Goal: Task Accomplishment & Management: Manage account settings

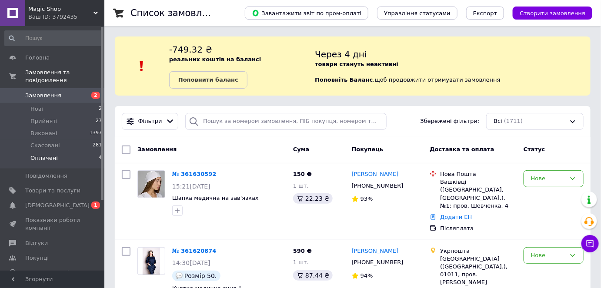
click at [68, 152] on li "Оплачені 4" at bounding box center [53, 160] width 107 height 17
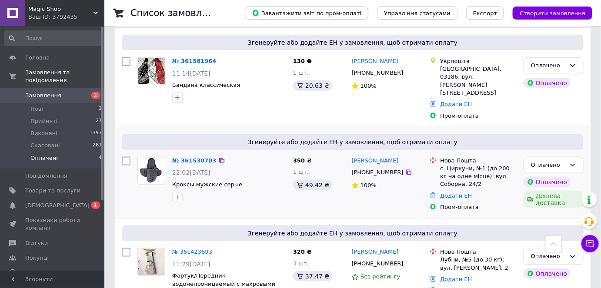
scroll to position [278, 0]
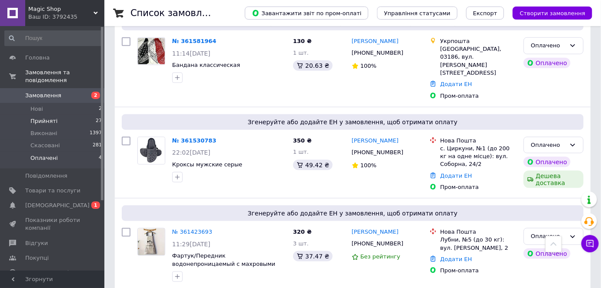
click at [65, 115] on li "Прийняті 27" at bounding box center [53, 121] width 107 height 12
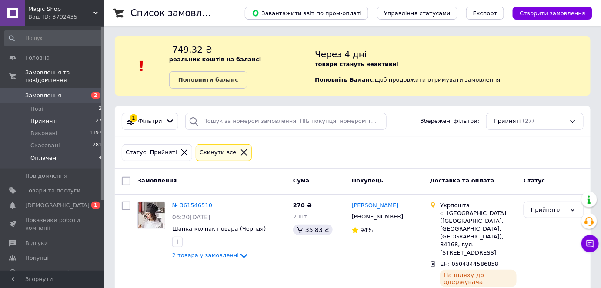
click at [73, 152] on li "Оплачені 4" at bounding box center [53, 160] width 107 height 17
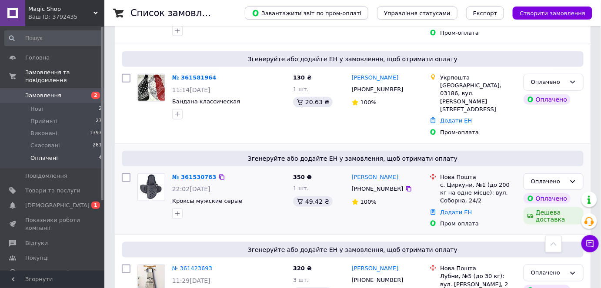
scroll to position [278, 0]
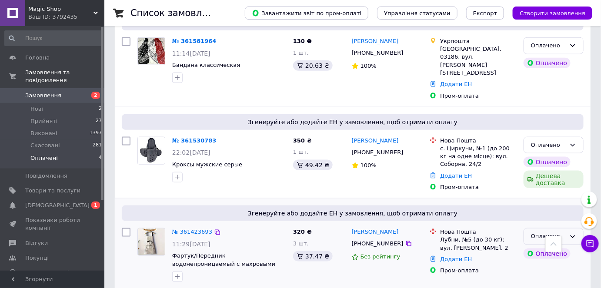
click at [565, 232] on div "Оплачено" at bounding box center [548, 236] width 35 height 9
click at [541, 247] on li "Прийнято" at bounding box center [553, 255] width 59 height 16
click at [195, 229] on link "№ 361423693" at bounding box center [192, 232] width 40 height 7
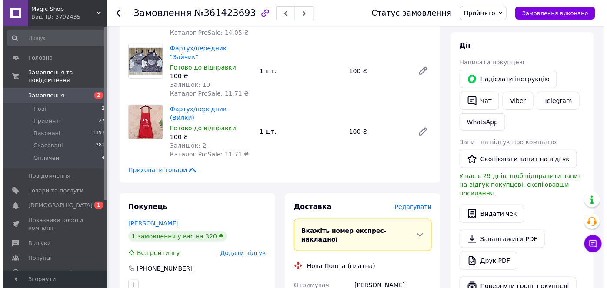
scroll to position [197, 0]
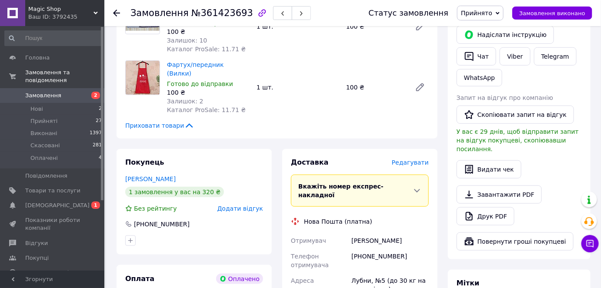
click at [413, 159] on span "Редагувати" at bounding box center [410, 162] width 37 height 7
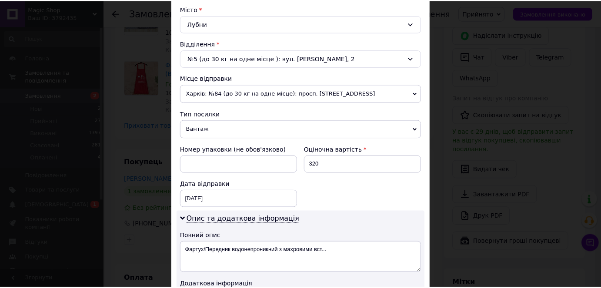
scroll to position [382, 0]
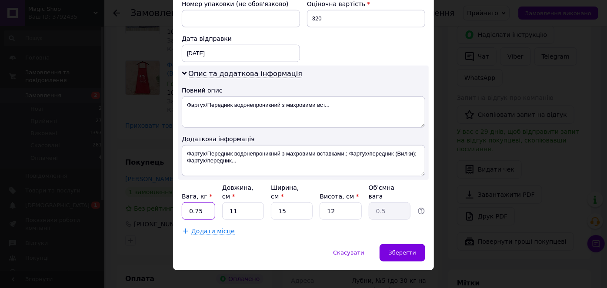
click at [200, 203] on input "0.75" at bounding box center [198, 211] width 33 height 17
type input "0.5"
click at [240, 203] on input "11" at bounding box center [243, 211] width 42 height 17
type input "1"
type input "0.1"
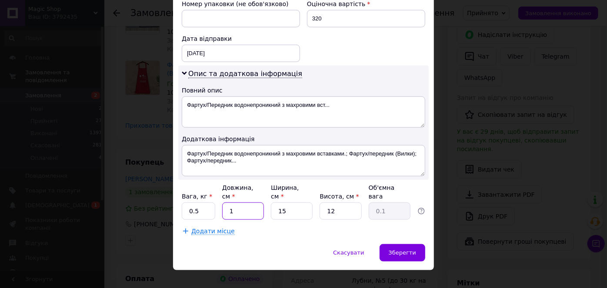
type input "10"
type input "0.45"
type input "10"
click at [294, 203] on input "15" at bounding box center [292, 211] width 42 height 17
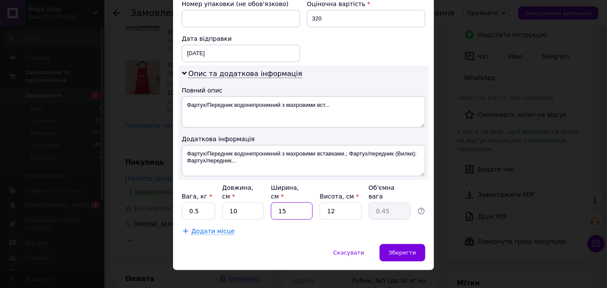
type input "1"
type input "0.1"
type input "10"
type input "0.3"
type input "10"
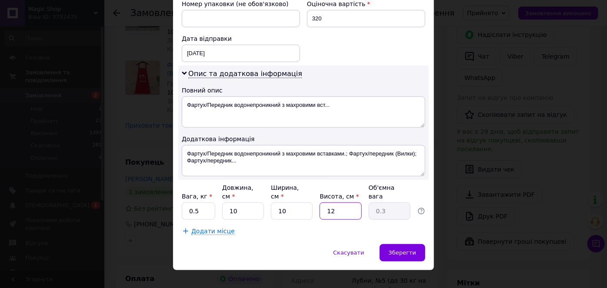
click at [346, 203] on input "12" at bounding box center [340, 211] width 42 height 17
type input "2"
type input "0.1"
type input "2"
click at [409, 249] on span "Зберегти" at bounding box center [402, 252] width 27 height 7
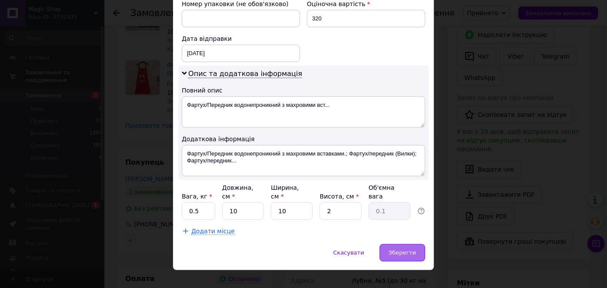
click at [409, 249] on span "Зберегти" at bounding box center [402, 252] width 27 height 7
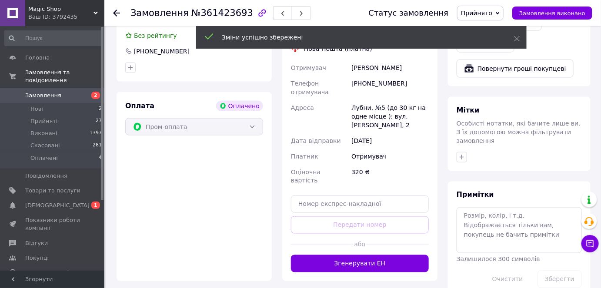
scroll to position [395, 0]
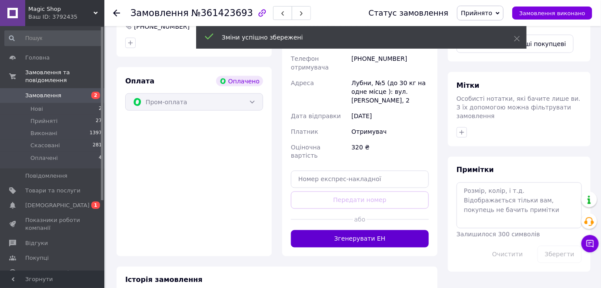
click at [387, 230] on button "Згенерувати ЕН" at bounding box center [360, 238] width 138 height 17
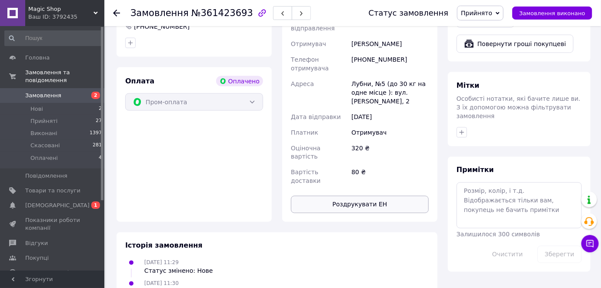
scroll to position [237, 0]
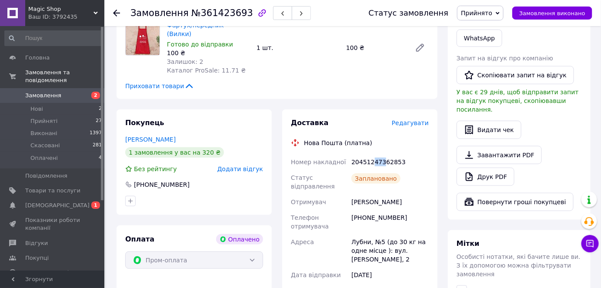
drag, startPoint x: 371, startPoint y: 145, endPoint x: 381, endPoint y: 144, distance: 10.5
click at [381, 154] on div "20451247362853" at bounding box center [389, 162] width 81 height 16
drag, startPoint x: 372, startPoint y: 146, endPoint x: 380, endPoint y: 145, distance: 7.4
click at [380, 154] on div "20451247362853" at bounding box center [389, 162] width 81 height 16
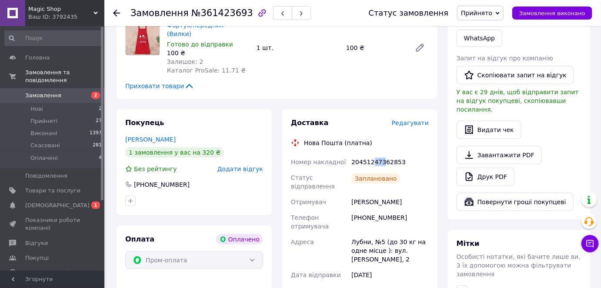
click at [380, 154] on div "20451247362853" at bounding box center [389, 162] width 81 height 16
click at [382, 154] on div "20451247362853" at bounding box center [389, 162] width 81 height 16
drag, startPoint x: 384, startPoint y: 145, endPoint x: 389, endPoint y: 146, distance: 4.4
click at [389, 154] on div "20451247362853" at bounding box center [389, 162] width 81 height 16
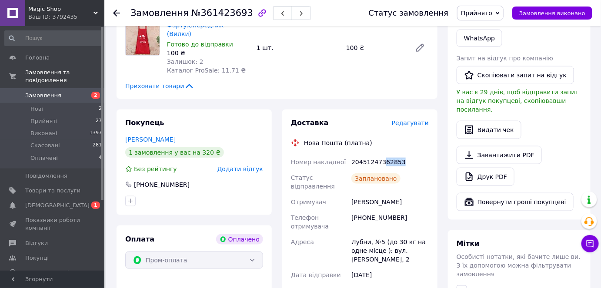
drag, startPoint x: 382, startPoint y: 146, endPoint x: 401, endPoint y: 144, distance: 18.3
click at [401, 154] on div "20451247362853" at bounding box center [389, 162] width 81 height 16
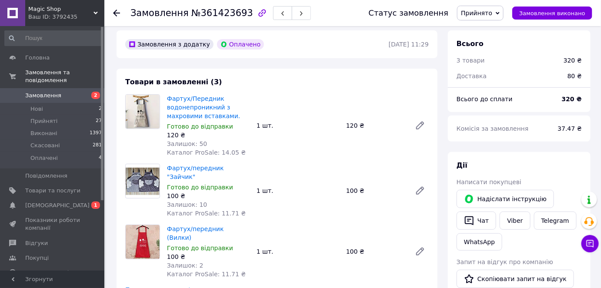
scroll to position [0, 0]
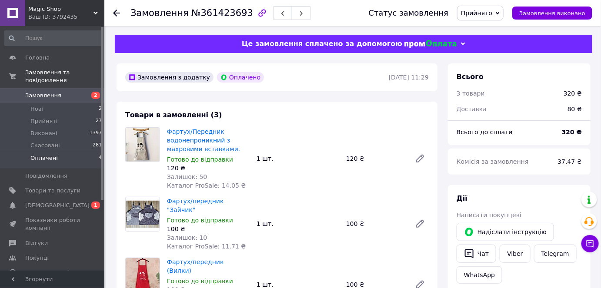
click at [47, 154] on span "Оплачені" at bounding box center [43, 158] width 27 height 8
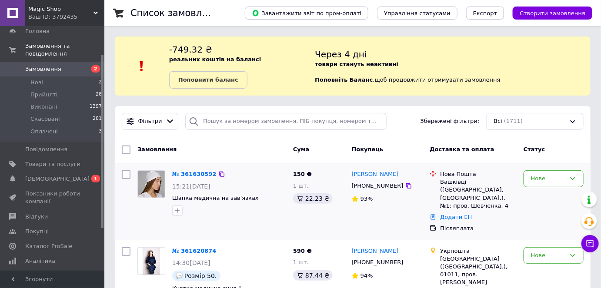
scroll to position [39, 0]
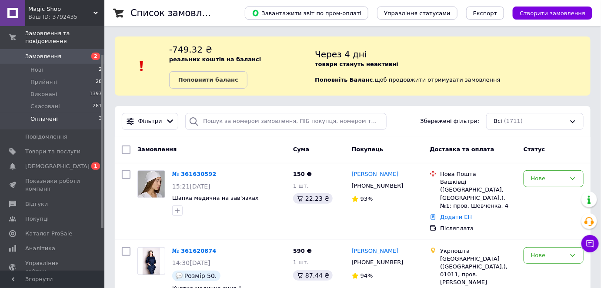
click at [66, 113] on li "Оплачені 3" at bounding box center [53, 121] width 107 height 17
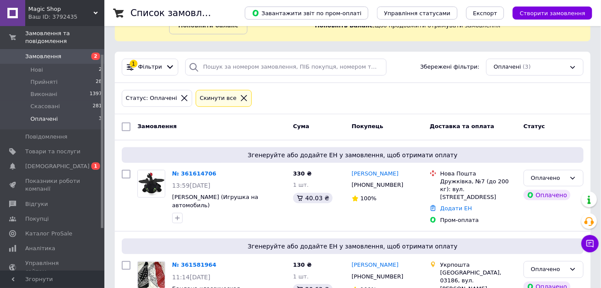
scroll to position [174, 0]
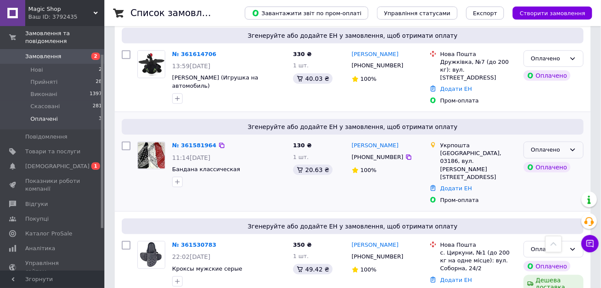
click at [574, 146] on icon at bounding box center [572, 149] width 7 height 7
click at [578, 142] on div "Оплачено" at bounding box center [553, 150] width 60 height 17
click at [569, 160] on li "Прийнято" at bounding box center [553, 168] width 59 height 16
click at [204, 142] on link "№ 361581964" at bounding box center [194, 145] width 44 height 7
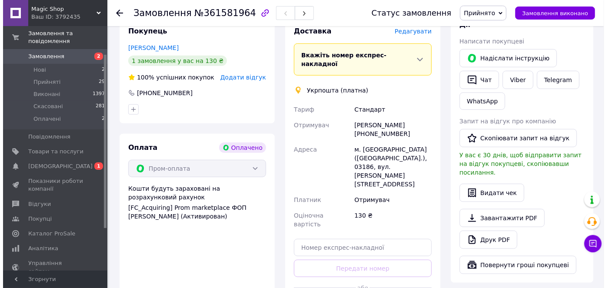
scroll to position [95, 0]
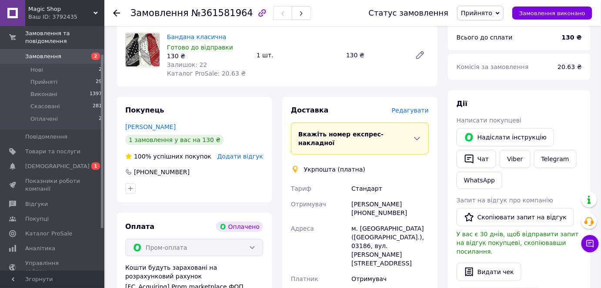
click at [417, 109] on span "Редагувати" at bounding box center [410, 110] width 37 height 7
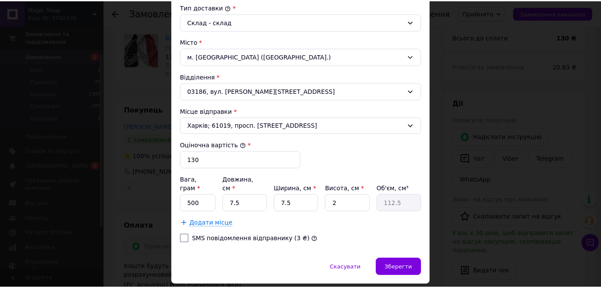
scroll to position [253, 0]
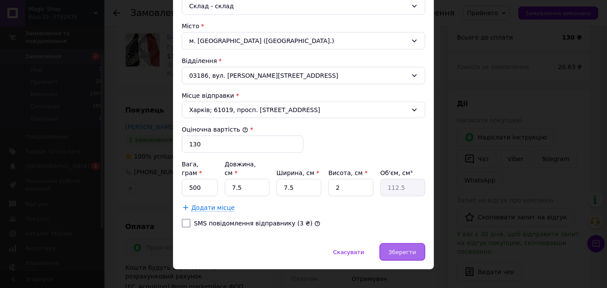
click at [412, 249] on span "Зберегти" at bounding box center [402, 252] width 27 height 7
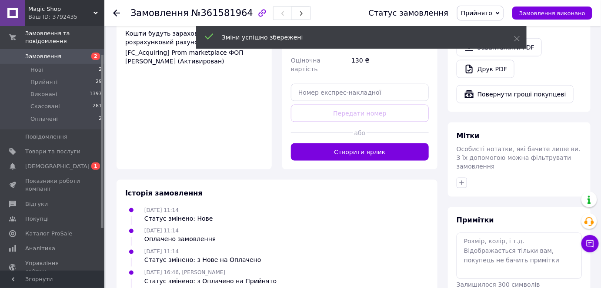
scroll to position [332, 0]
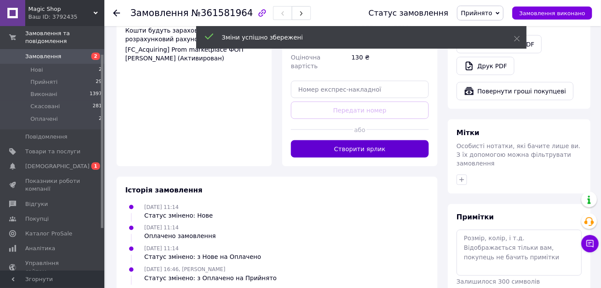
click at [369, 140] on button "Створити ярлик" at bounding box center [360, 148] width 138 height 17
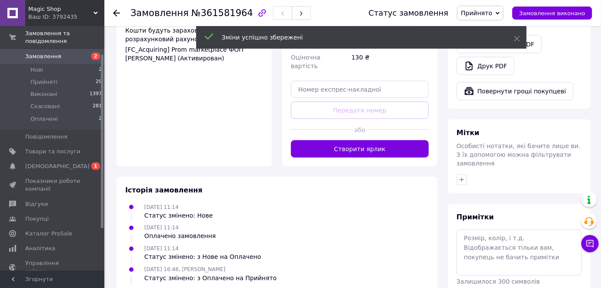
drag, startPoint x: 369, startPoint y: 115, endPoint x: 410, endPoint y: 184, distance: 80.7
click at [369, 115] on div "Доставка Редагувати Вкажіть номер експрес-накладної Обов'язково введіть номер е…" at bounding box center [360, 12] width 138 height 289
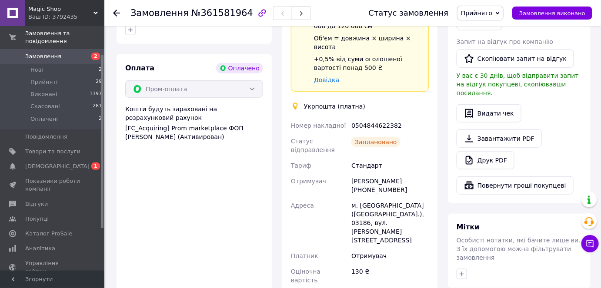
scroll to position [253, 0]
drag, startPoint x: 373, startPoint y: 99, endPoint x: 385, endPoint y: 100, distance: 11.3
click at [385, 118] on div "0504844622382" at bounding box center [389, 126] width 81 height 16
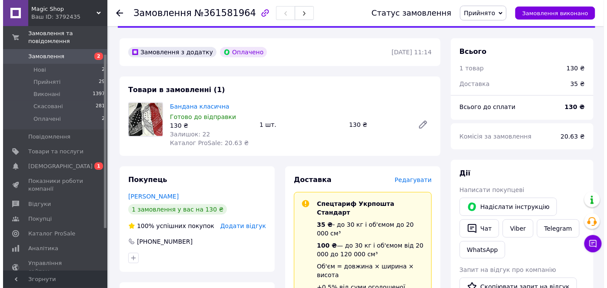
scroll to position [0, 0]
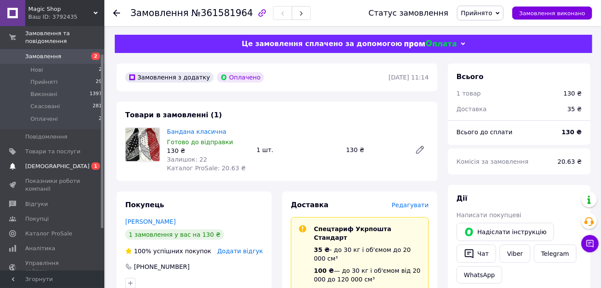
click at [81, 163] on span "0 1" at bounding box center [92, 167] width 24 height 8
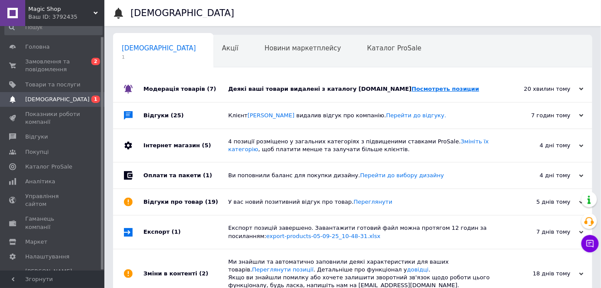
click at [412, 90] on link "Посмотреть позиции" at bounding box center [445, 89] width 67 height 7
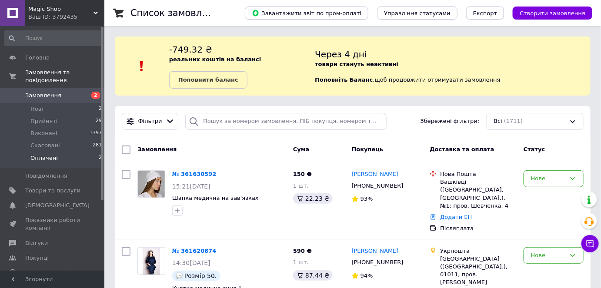
click at [70, 152] on li "Оплачені 2" at bounding box center [53, 160] width 107 height 17
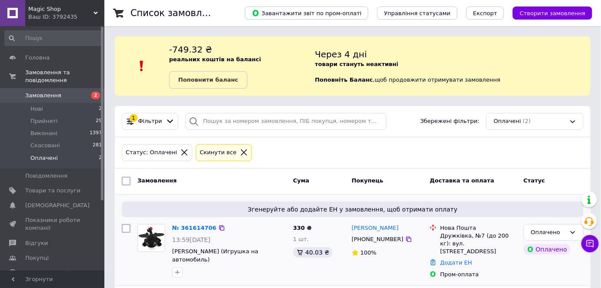
scroll to position [90, 0]
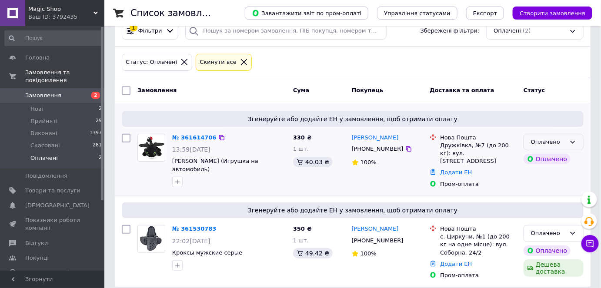
click at [574, 140] on icon at bounding box center [572, 142] width 7 height 7
click at [563, 154] on li "Прийнято" at bounding box center [553, 160] width 59 height 16
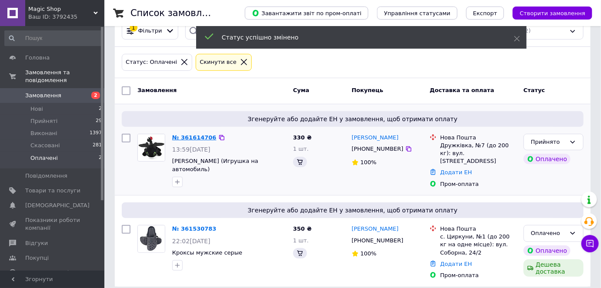
click at [192, 139] on link "№ 361614706" at bounding box center [194, 137] width 44 height 7
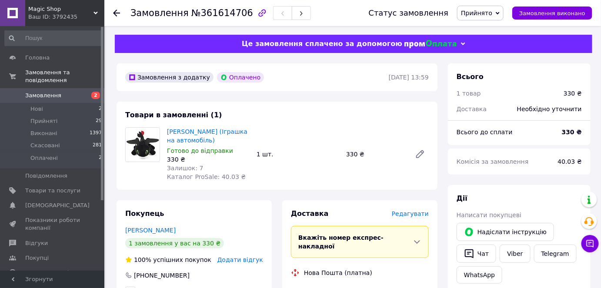
click at [412, 213] on span "Редагувати" at bounding box center [410, 213] width 37 height 7
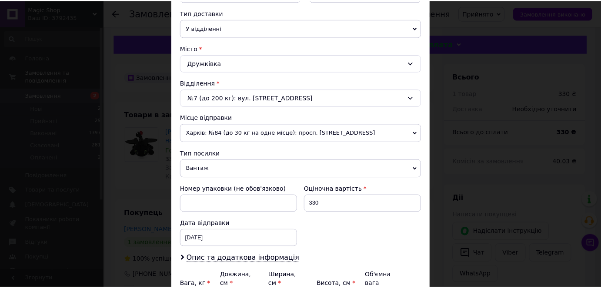
scroll to position [286, 0]
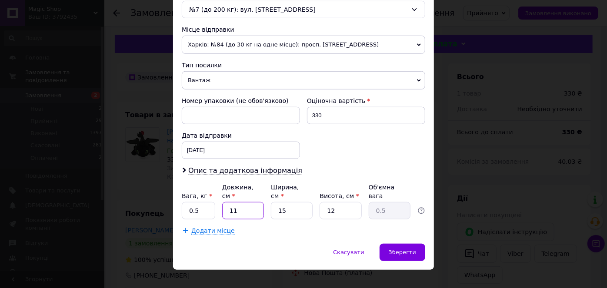
click at [245, 202] on input "11" at bounding box center [243, 210] width 42 height 17
type input "1"
type input "0.1"
type input "10"
type input "0.45"
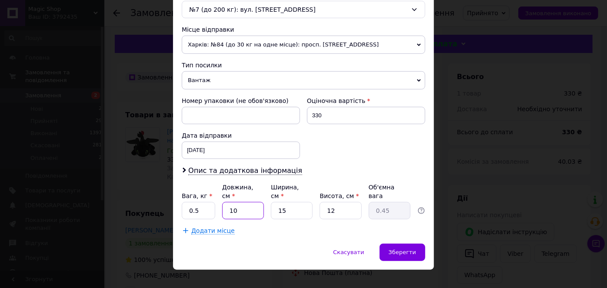
type input "10"
click at [290, 202] on input "15" at bounding box center [292, 210] width 42 height 17
type input "1"
type input "0.1"
type input "10"
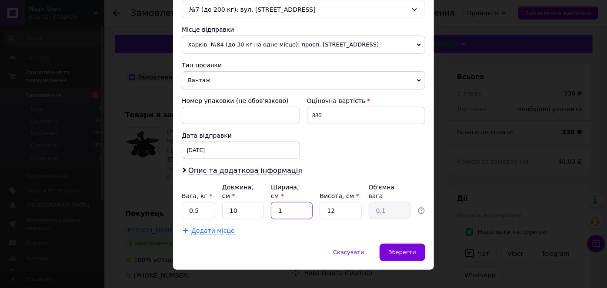
type input "0.3"
type input "10"
click at [349, 205] on input "12" at bounding box center [340, 210] width 42 height 17
type input "1"
type input "0.1"
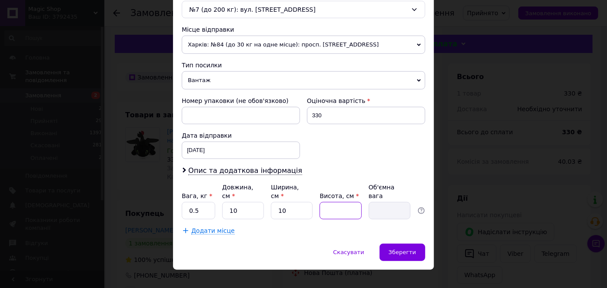
type input "2"
type input "0.1"
type input "2"
click at [282, 224] on div "Спосіб доставки Нова Пошта (платна) Платник Отримувач Відправник Прізвище отрим…" at bounding box center [303, 7] width 261 height 472
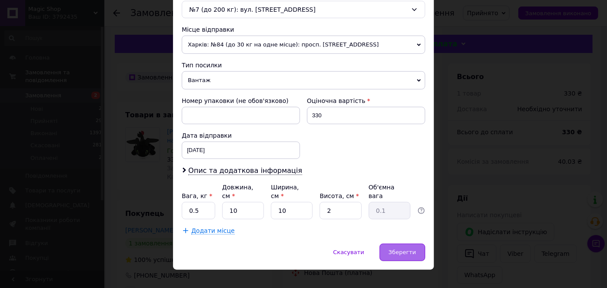
click at [398, 249] on span "Зберегти" at bounding box center [402, 252] width 27 height 7
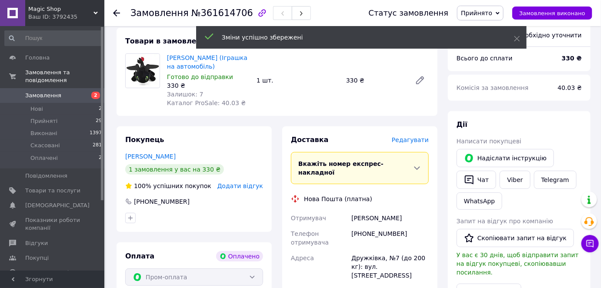
scroll to position [237, 0]
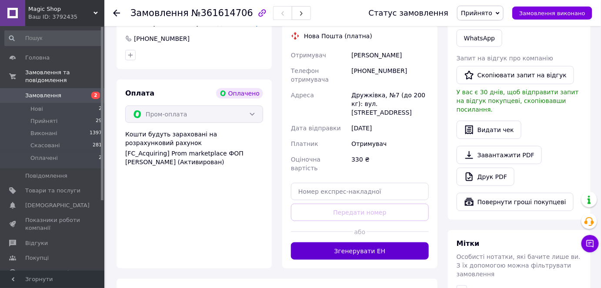
click at [401, 243] on button "Згенерувати ЕН" at bounding box center [360, 251] width 138 height 17
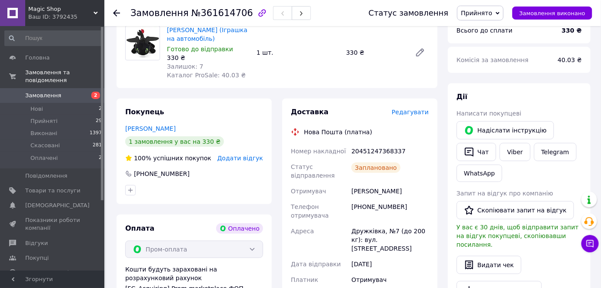
scroll to position [79, 0]
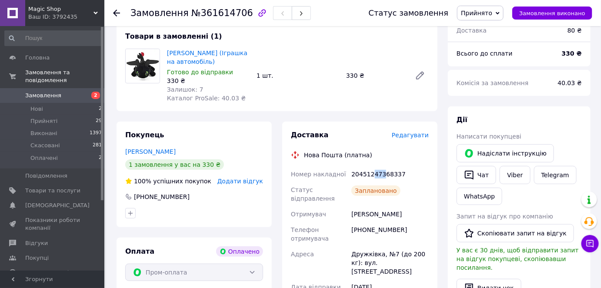
drag, startPoint x: 372, startPoint y: 174, endPoint x: 381, endPoint y: 176, distance: 9.4
click at [381, 176] on div "20451247368337" at bounding box center [389, 174] width 81 height 16
drag, startPoint x: 372, startPoint y: 175, endPoint x: 381, endPoint y: 175, distance: 8.7
click at [381, 175] on div "20451247368337" at bounding box center [389, 174] width 81 height 16
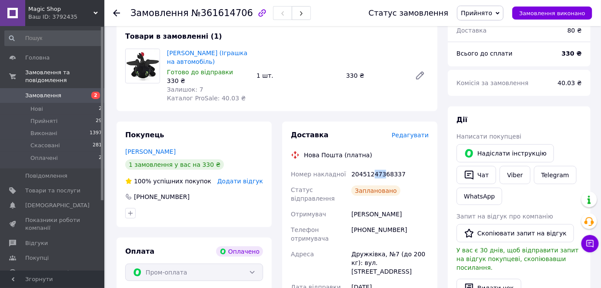
click at [381, 175] on div "20451247368337" at bounding box center [389, 174] width 81 height 16
drag, startPoint x: 381, startPoint y: 175, endPoint x: 399, endPoint y: 179, distance: 18.4
click at [399, 179] on div "20451247368337" at bounding box center [389, 174] width 81 height 16
drag, startPoint x: 382, startPoint y: 175, endPoint x: 399, endPoint y: 176, distance: 16.1
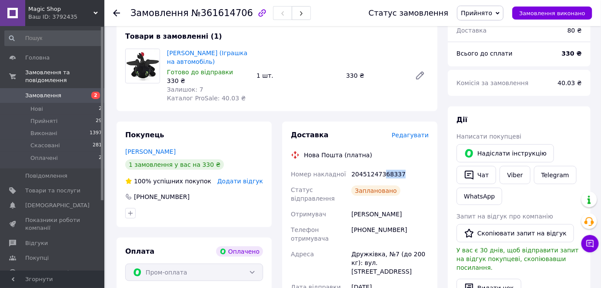
click at [399, 176] on div "20451247368337" at bounding box center [389, 174] width 81 height 16
drag, startPoint x: 391, startPoint y: 174, endPoint x: 401, endPoint y: 178, distance: 10.6
click at [401, 178] on div "20451247368337" at bounding box center [389, 174] width 81 height 16
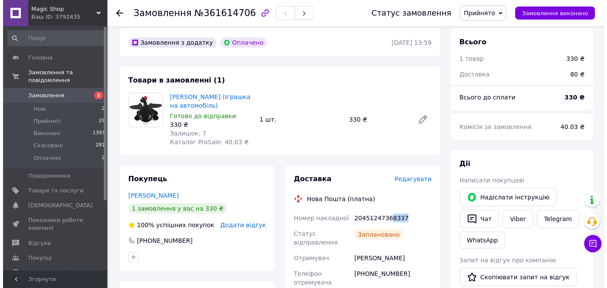
scroll to position [0, 0]
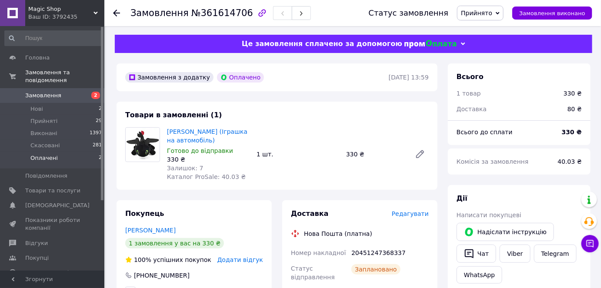
click at [58, 153] on li "Оплачені 2" at bounding box center [53, 160] width 107 height 17
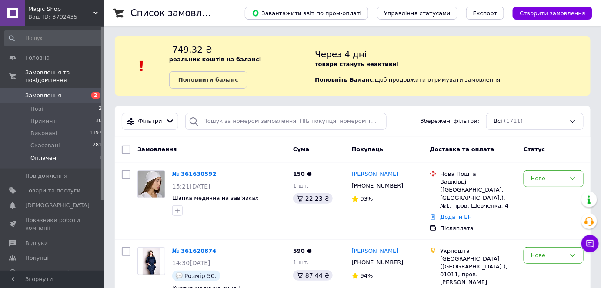
click at [72, 152] on li "Оплачені 1" at bounding box center [53, 160] width 107 height 17
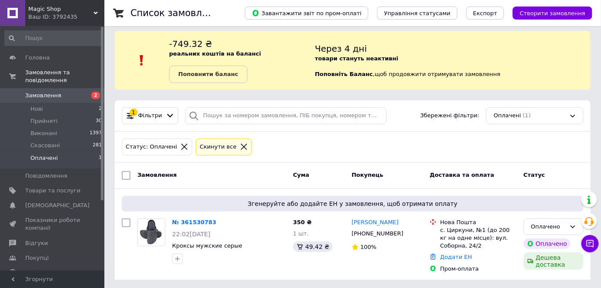
scroll to position [7, 0]
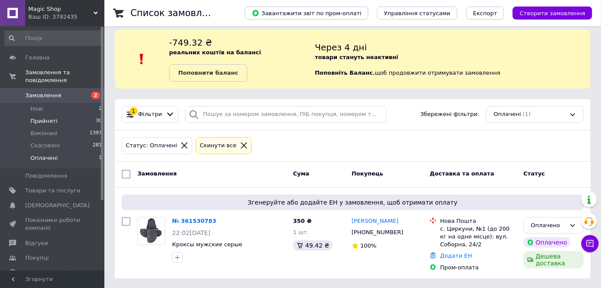
click at [64, 115] on li "Прийняті 30" at bounding box center [53, 121] width 107 height 12
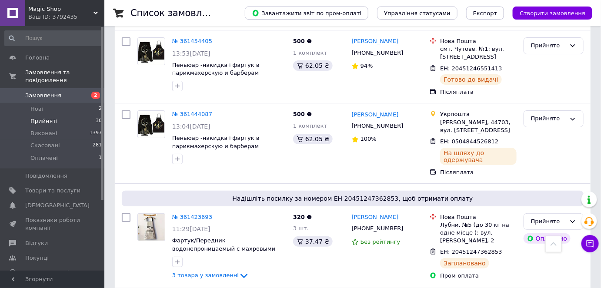
scroll to position [1146, 0]
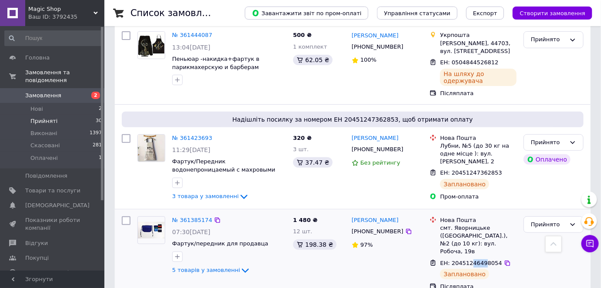
drag, startPoint x: 468, startPoint y: 166, endPoint x: 480, endPoint y: 165, distance: 11.7
click at [480, 260] on span "ЕН: 20451246498054" at bounding box center [471, 263] width 62 height 7
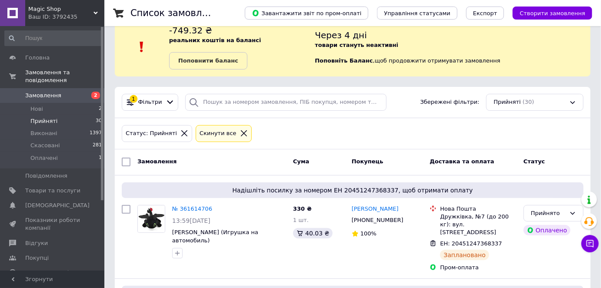
scroll to position [0, 0]
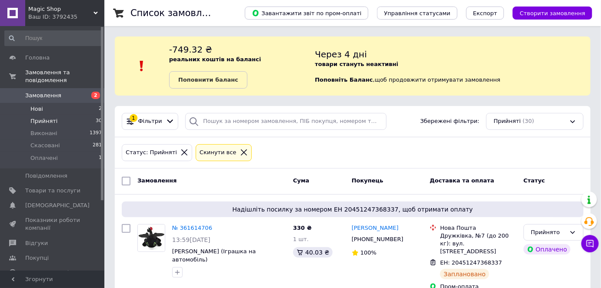
click at [60, 103] on li "Нові 2" at bounding box center [53, 109] width 107 height 12
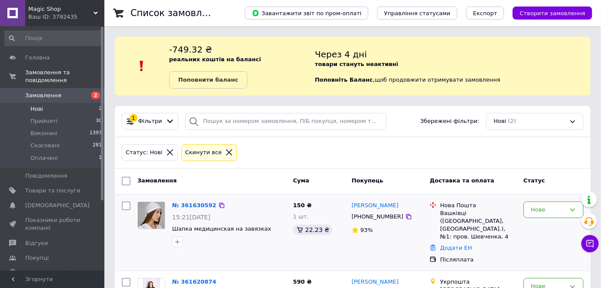
scroll to position [58, 0]
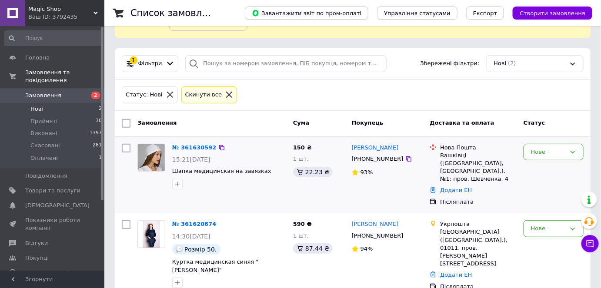
click at [381, 150] on link "[PERSON_NAME]" at bounding box center [375, 148] width 47 height 8
click at [381, 150] on html "Magiс Shop Ваш ID: 3792435 Сайт Magiс Shop Кабінет покупця Перевірити стан сист…" at bounding box center [300, 125] width 601 height 366
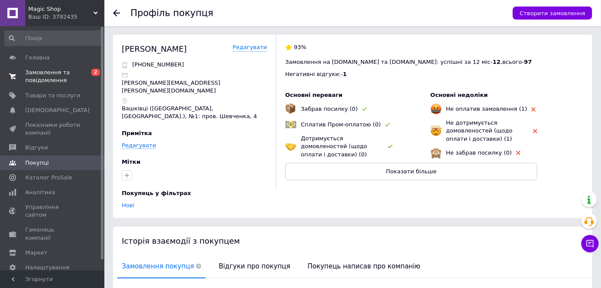
click at [67, 74] on span "Замовлення та повідомлення" at bounding box center [52, 77] width 55 height 16
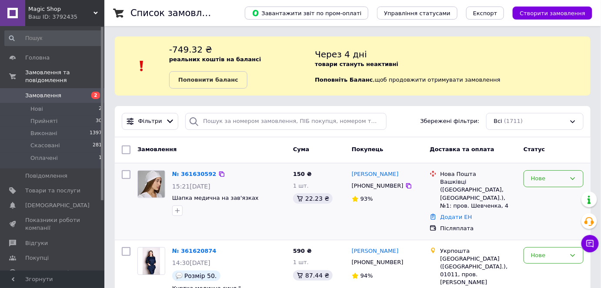
click at [547, 176] on div "Нове" at bounding box center [548, 178] width 35 height 9
click at [552, 194] on li "Прийнято" at bounding box center [553, 197] width 59 height 16
click at [61, 103] on li "Нові 2" at bounding box center [53, 109] width 107 height 12
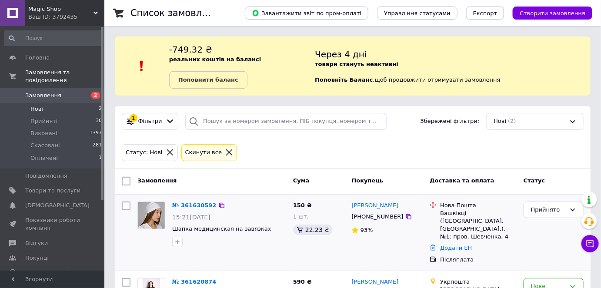
scroll to position [58, 0]
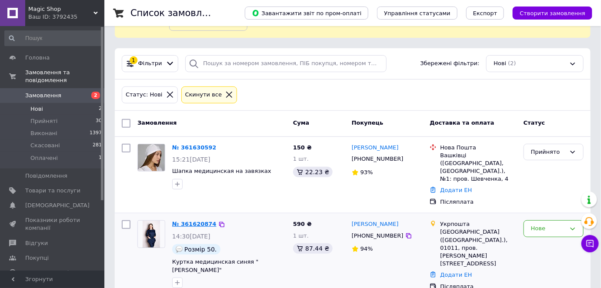
click at [195, 221] on link "№ 361620874" at bounding box center [194, 224] width 44 height 7
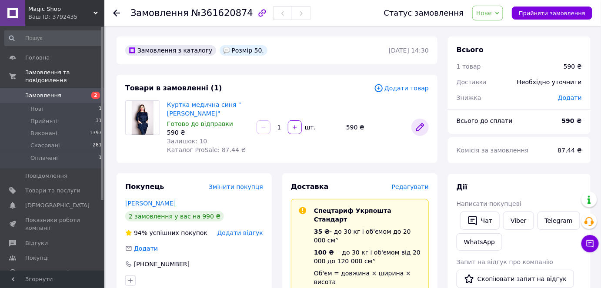
click at [420, 130] on icon at bounding box center [420, 127] width 10 height 10
click at [420, 126] on icon at bounding box center [419, 127] width 7 height 7
click at [572, 96] on span "Додати" at bounding box center [570, 97] width 24 height 7
click at [529, 100] on div "Знижка" at bounding box center [501, 97] width 101 height 19
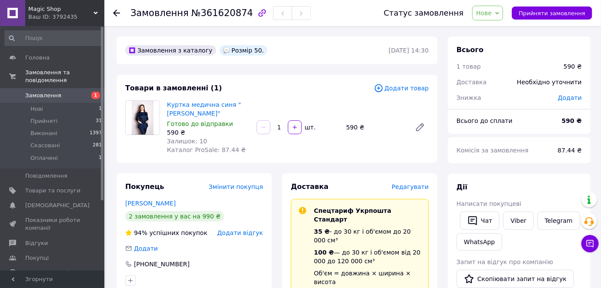
click at [576, 96] on span "Додати" at bounding box center [570, 97] width 24 height 7
click at [504, 78] on div "Доставка" at bounding box center [481, 82] width 60 height 19
click at [51, 103] on li "Нові 1" at bounding box center [53, 109] width 107 height 12
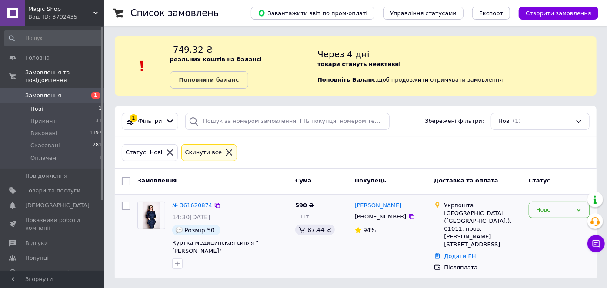
click at [560, 212] on div "Нове" at bounding box center [554, 210] width 36 height 9
click at [394, 249] on div "Олена Герасименко +380955524572 94%" at bounding box center [390, 236] width 79 height 77
click at [194, 208] on link "№ 361620874" at bounding box center [192, 205] width 40 height 7
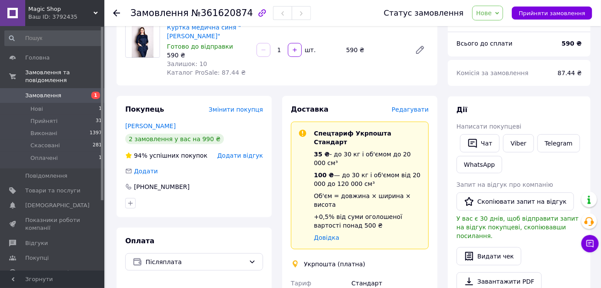
scroll to position [79, 0]
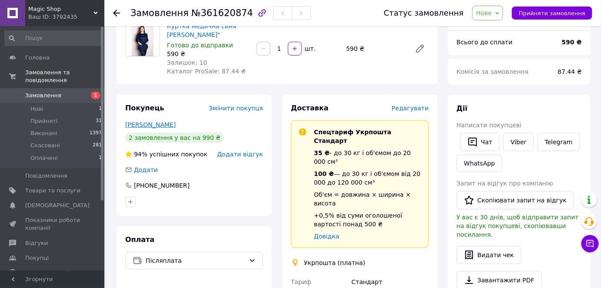
click at [158, 124] on link "Герасименко Олена" at bounding box center [150, 124] width 50 height 7
click at [158, 124] on html "Magiс Shop Ваш ID: 3792435 Сайт Magiс Shop Кабінет покупця Перевірити стан сист…" at bounding box center [300, 265] width 601 height 688
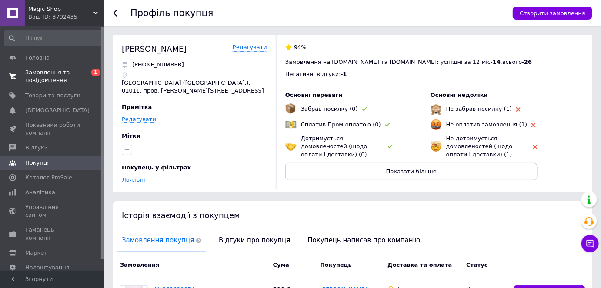
click at [53, 81] on span "Замовлення та повідомлення" at bounding box center [52, 77] width 55 height 16
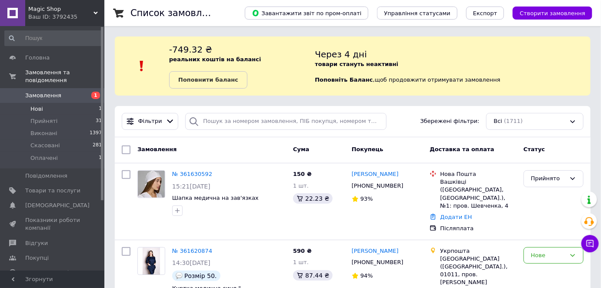
click at [55, 103] on li "Нові 1" at bounding box center [53, 109] width 107 height 12
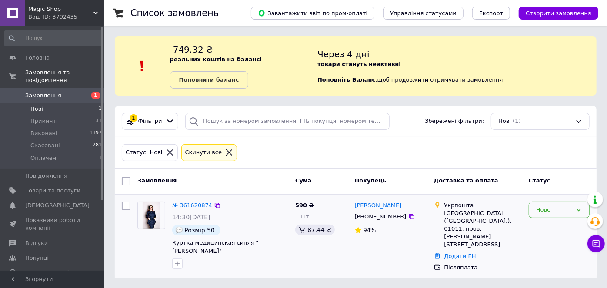
click at [565, 209] on div "Нове" at bounding box center [554, 210] width 36 height 9
click at [522, 251] on div "Додати ЕН" at bounding box center [482, 257] width 81 height 12
click at [62, 153] on li "Оплачені 1" at bounding box center [53, 160] width 107 height 17
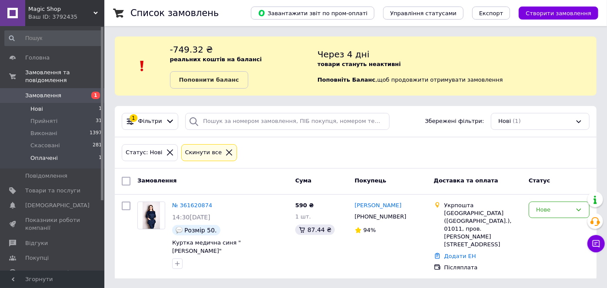
click at [62, 153] on li "Оплачені 1" at bounding box center [53, 160] width 107 height 17
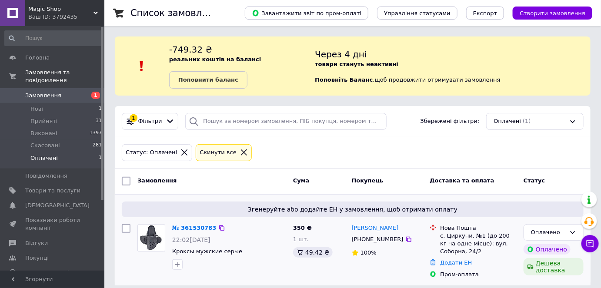
scroll to position [7, 0]
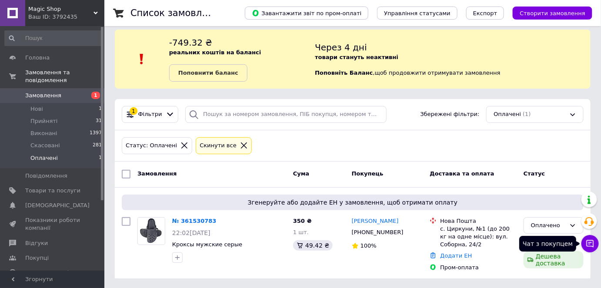
click at [588, 245] on icon at bounding box center [589, 243] width 9 height 9
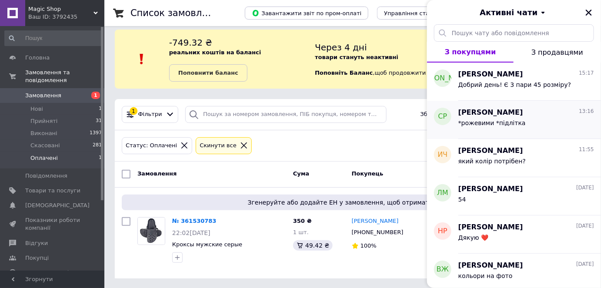
click at [515, 125] on span "*рожевими *підлітка" at bounding box center [491, 123] width 67 height 7
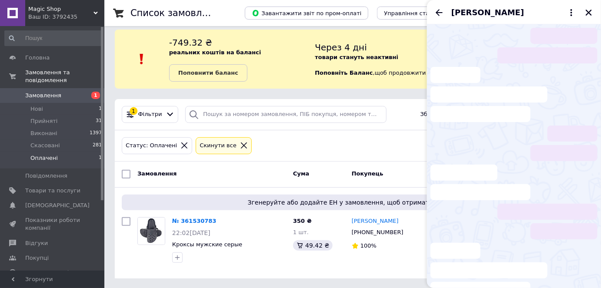
scroll to position [21, 0]
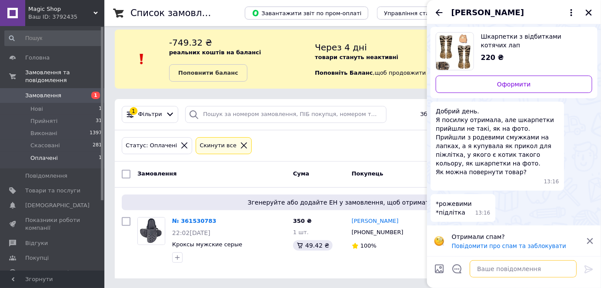
click at [496, 269] on textarea at bounding box center [522, 268] width 107 height 17
click at [590, 12] on icon "Закрити" at bounding box center [588, 13] width 6 height 6
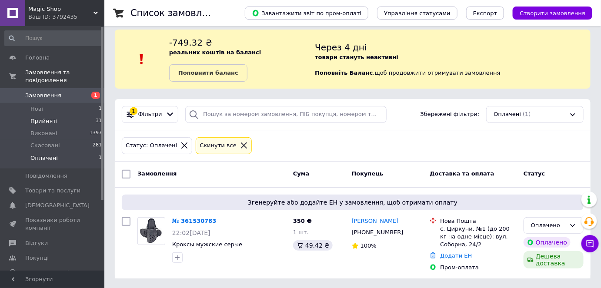
click at [47, 117] on span "Прийняті" at bounding box center [43, 121] width 27 height 8
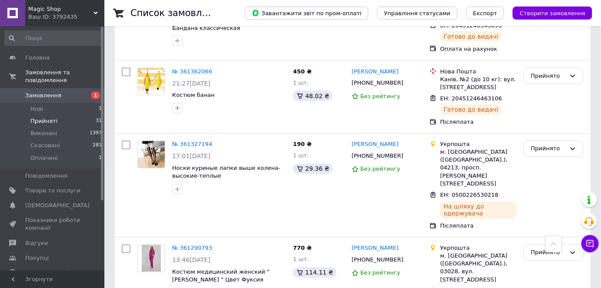
scroll to position [1541, 0]
click at [570, 250] on icon at bounding box center [572, 253] width 7 height 7
click at [560, 263] on li "Виконано" at bounding box center [553, 271] width 59 height 16
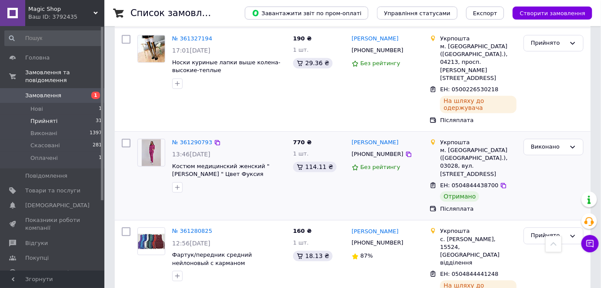
scroll to position [1659, 0]
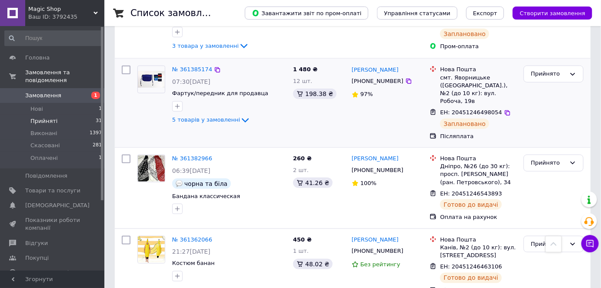
scroll to position [1240, 0]
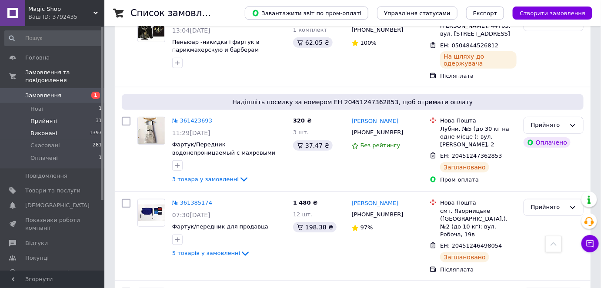
click at [51, 130] on span "Виконані" at bounding box center [43, 134] width 27 height 8
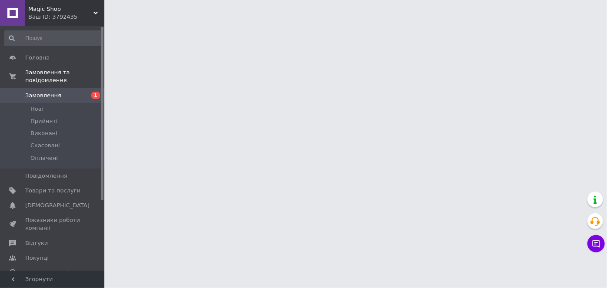
click at [58, 115] on li "Прийняті" at bounding box center [53, 121] width 107 height 12
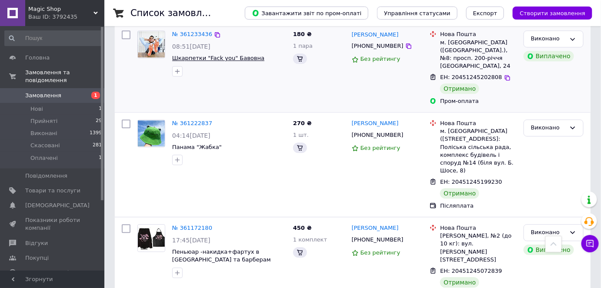
scroll to position [751, 0]
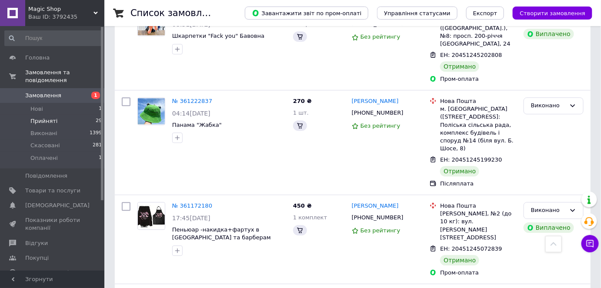
click at [49, 117] on span "Прийняті" at bounding box center [43, 121] width 27 height 8
click at [47, 117] on span "Прийняті" at bounding box center [43, 121] width 27 height 8
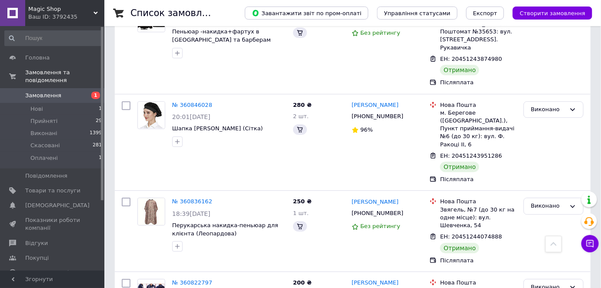
scroll to position [1975, 0]
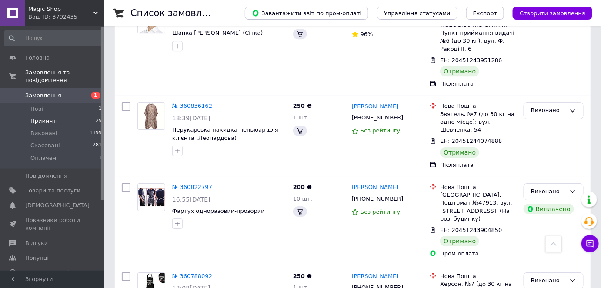
click at [63, 115] on li "Прийняті 29" at bounding box center [53, 121] width 107 height 12
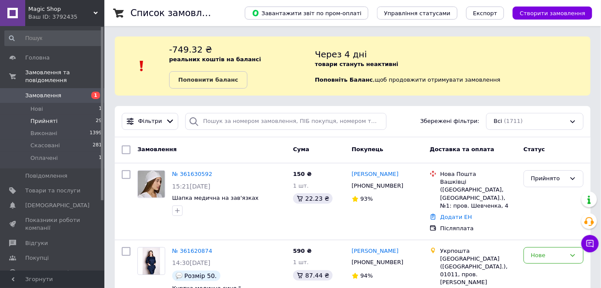
click at [54, 115] on li "Прийняті 29" at bounding box center [53, 121] width 107 height 12
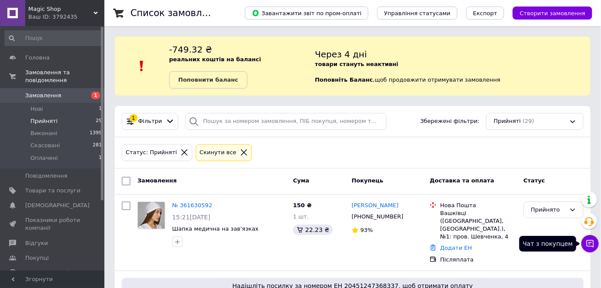
click at [591, 243] on icon at bounding box center [589, 243] width 7 height 7
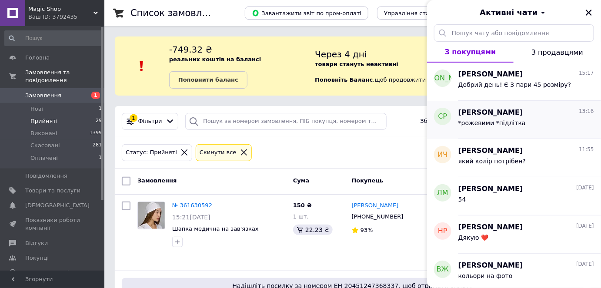
click at [527, 116] on div "Светлана Русина 13:16" at bounding box center [526, 113] width 136 height 10
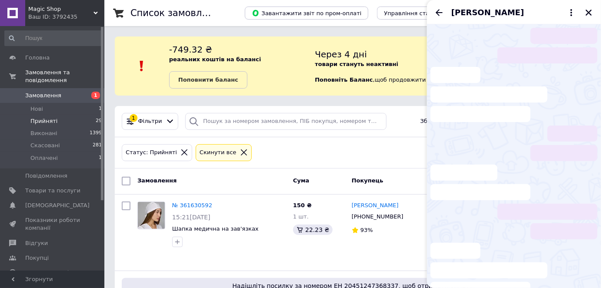
scroll to position [21, 0]
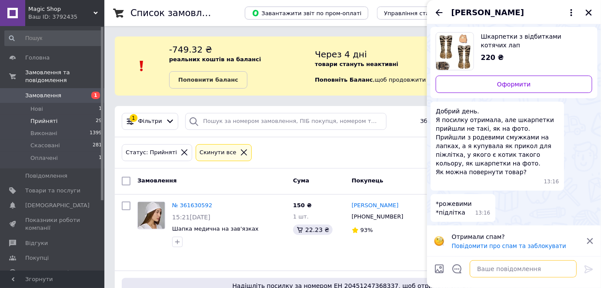
click at [510, 271] on textarea at bounding box center [522, 268] width 107 height 17
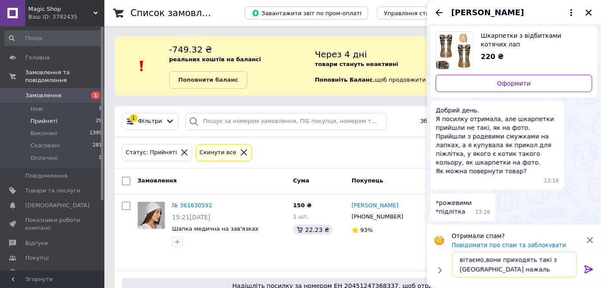
type textarea "вітаємо,вони приходять такі з Китаю нажаль"
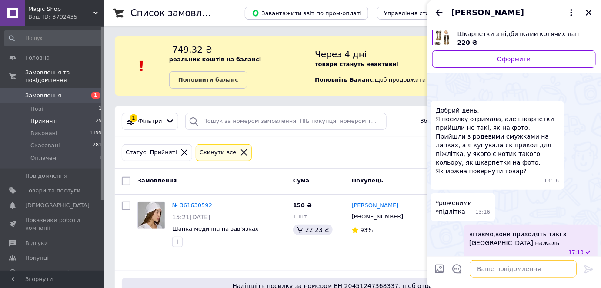
scroll to position [29, 0]
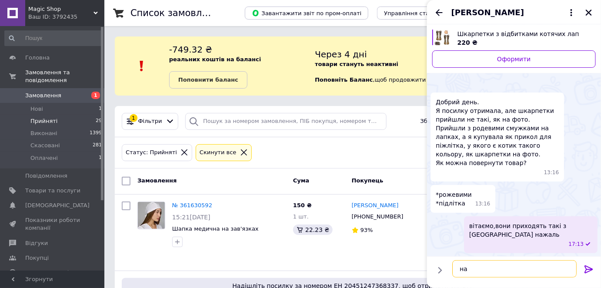
type textarea "н"
type textarea "д"
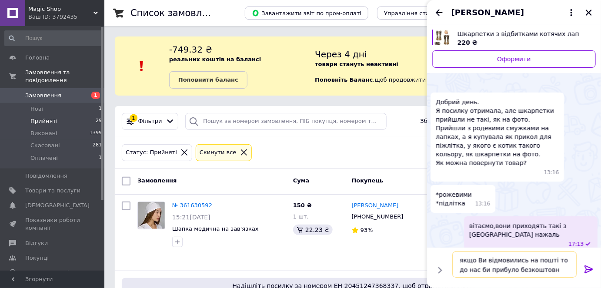
type textarea "якщо Ви відмовились на пошті то до нас би прибуло безкоштовно"
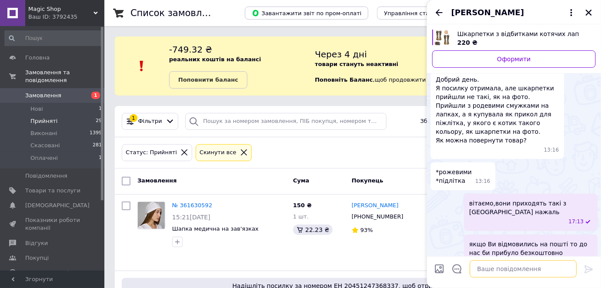
scroll to position [47, 0]
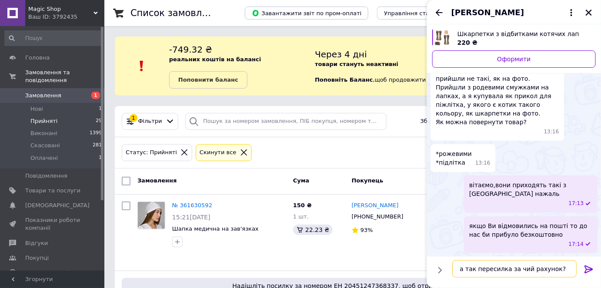
type textarea "а так пересилка за чий рахунок?"
click at [585, 270] on icon at bounding box center [588, 269] width 10 height 10
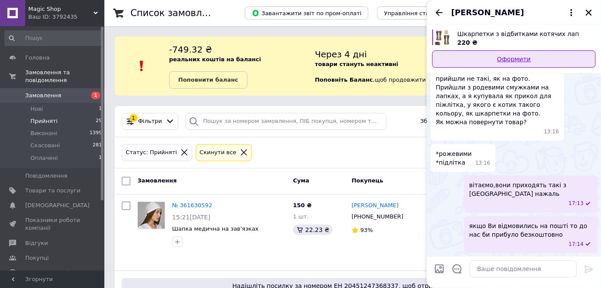
scroll to position [70, 0]
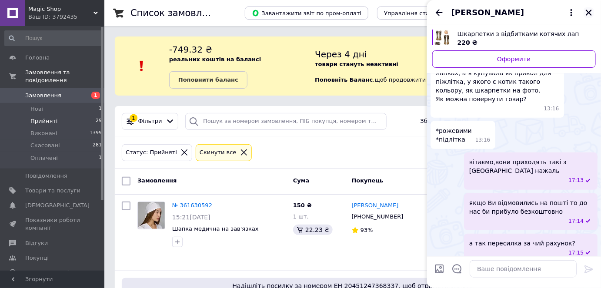
click at [590, 14] on icon "Закрити" at bounding box center [588, 13] width 6 height 6
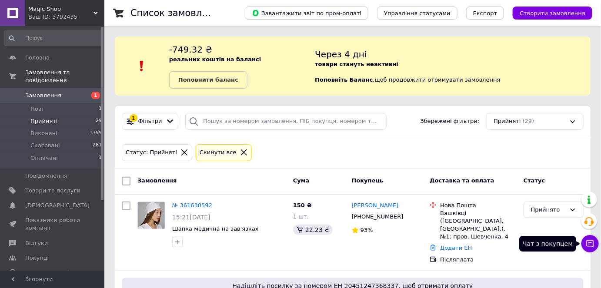
click at [586, 246] on icon at bounding box center [589, 243] width 7 height 7
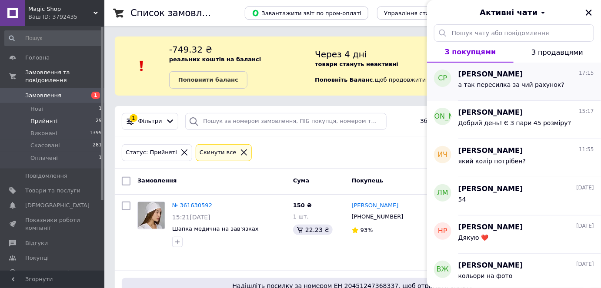
click at [531, 84] on span "а так пересилка за чий рахунок?" at bounding box center [511, 84] width 106 height 7
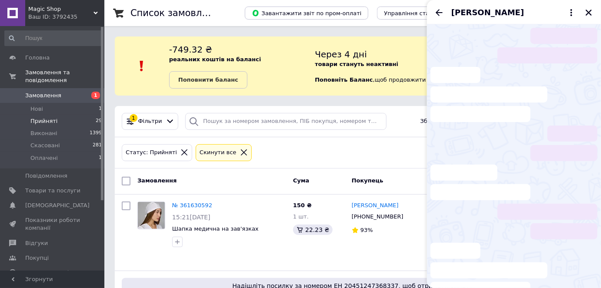
scroll to position [93, 0]
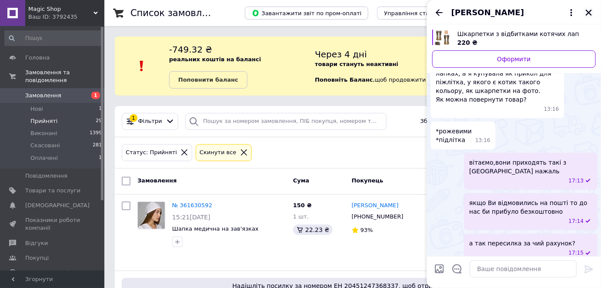
click at [589, 11] on icon "Закрити" at bounding box center [589, 13] width 8 height 8
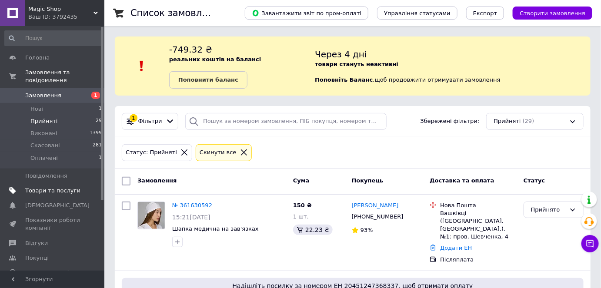
click at [58, 187] on span "Товари та послуги" at bounding box center [52, 191] width 55 height 8
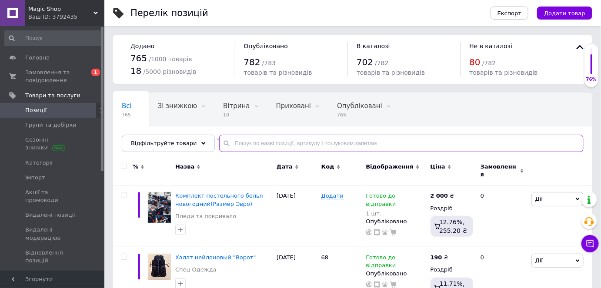
click at [257, 143] on input "text" at bounding box center [401, 143] width 364 height 17
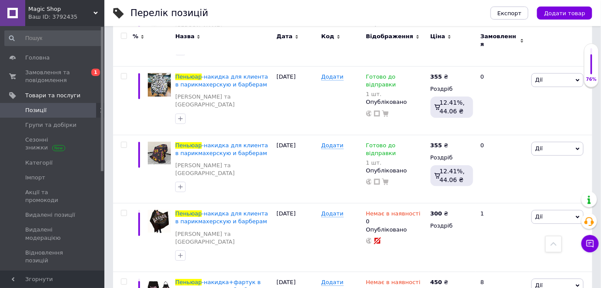
scroll to position [711, 0]
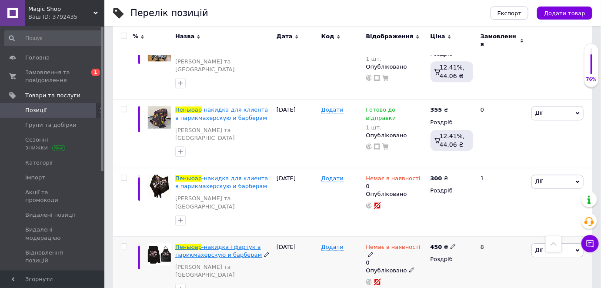
type input "пеньюар"
click at [223, 244] on span "-накидка+фартук в парикмахерскую и барберам" at bounding box center [218, 251] width 86 height 14
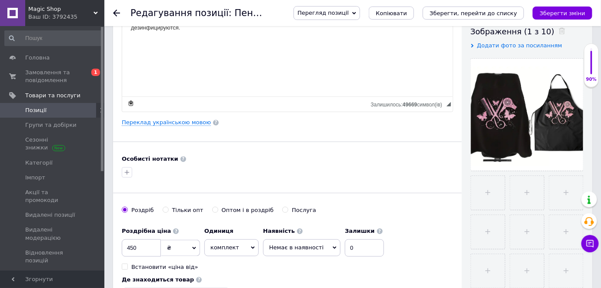
scroll to position [237, 0]
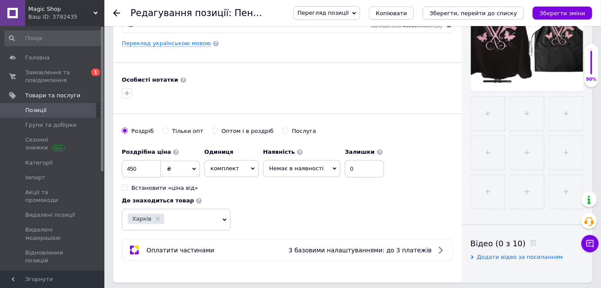
click at [315, 169] on span "Немає в наявності" at bounding box center [296, 168] width 54 height 7
click at [305, 212] on li "Готово до відправки" at bounding box center [301, 211] width 76 height 12
click at [359, 168] on input "0" at bounding box center [371, 168] width 39 height 17
type input "1"
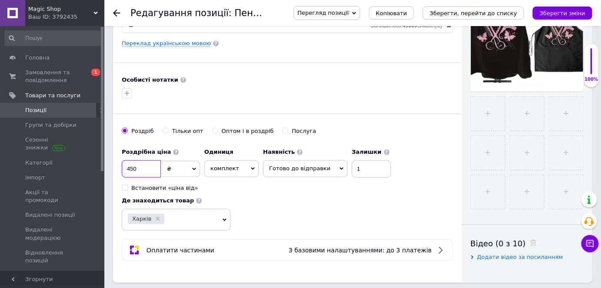
click at [148, 165] on input "450" at bounding box center [141, 168] width 39 height 17
type input "500"
click at [558, 15] on icon "Зберегти зміни" at bounding box center [562, 13] width 46 height 7
drag, startPoint x: 558, startPoint y: 15, endPoint x: 441, endPoint y: 52, distance: 122.9
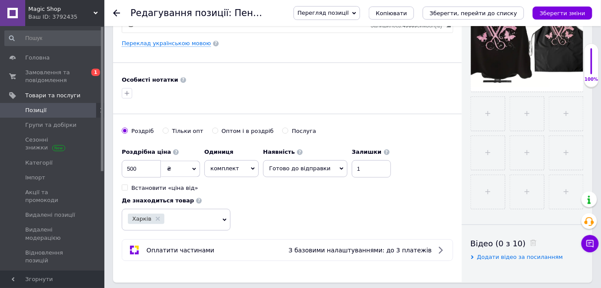
click at [558, 15] on div "Зберегти зміни" at bounding box center [562, 13] width 60 height 13
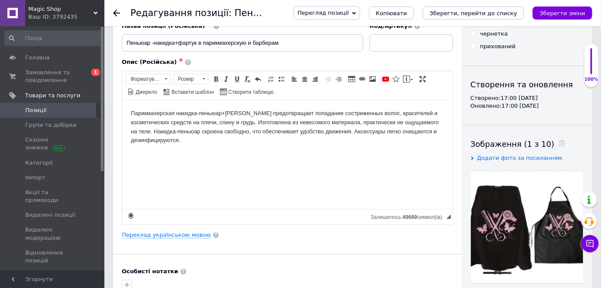
scroll to position [0, 0]
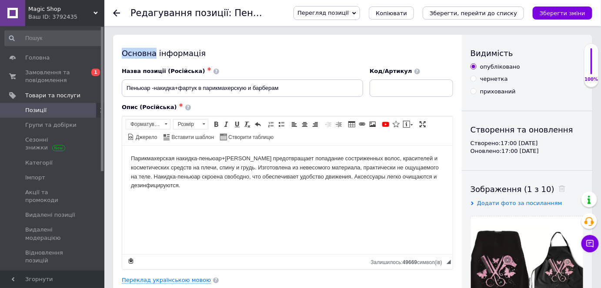
click at [58, 110] on span "Позиції" at bounding box center [52, 110] width 55 height 8
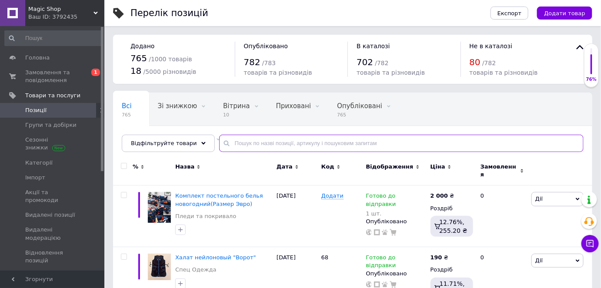
click at [297, 142] on input "text" at bounding box center [401, 143] width 364 height 17
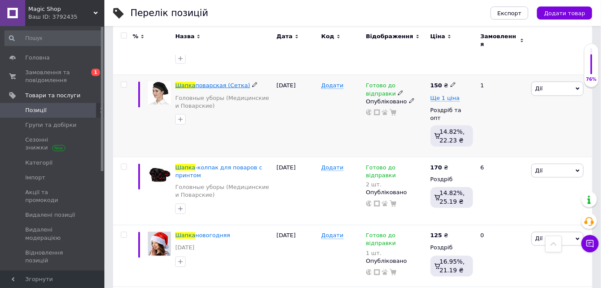
scroll to position [395, 0]
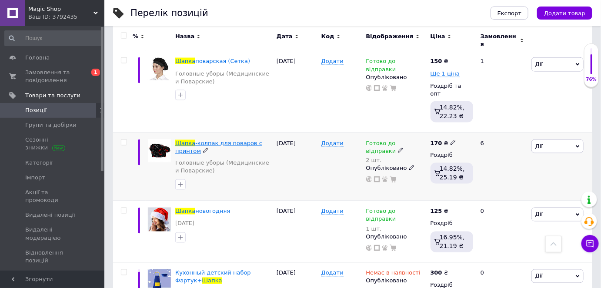
type input "шапка"
click at [209, 140] on span "-колпак для поваров с принтом" at bounding box center [218, 147] width 87 height 14
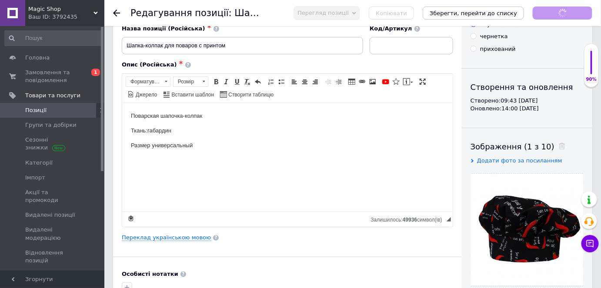
scroll to position [197, 0]
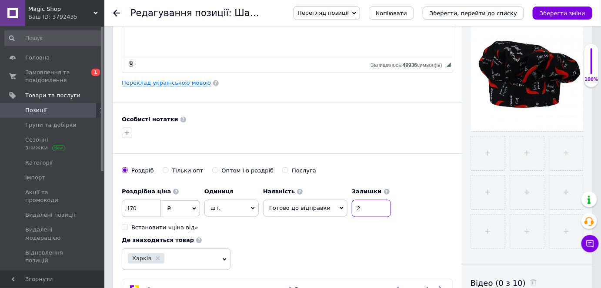
click at [356, 208] on input "2" at bounding box center [371, 208] width 39 height 17
type input "3"
drag, startPoint x: 567, startPoint y: 13, endPoint x: 415, endPoint y: 63, distance: 160.8
click at [567, 12] on icon "Зберегти зміни" at bounding box center [562, 13] width 46 height 7
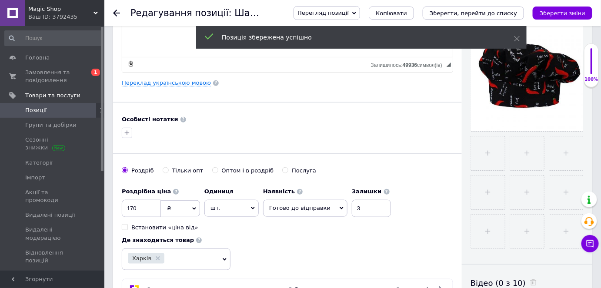
click at [56, 112] on span "Позиції" at bounding box center [52, 110] width 55 height 8
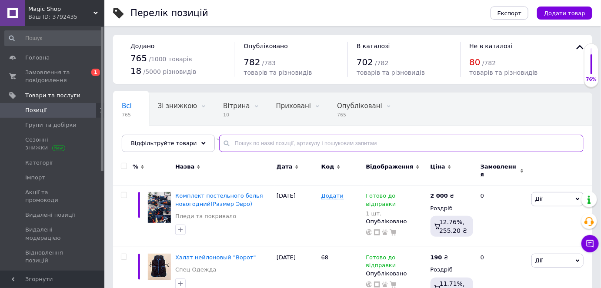
click at [243, 142] on input "text" at bounding box center [401, 143] width 364 height 17
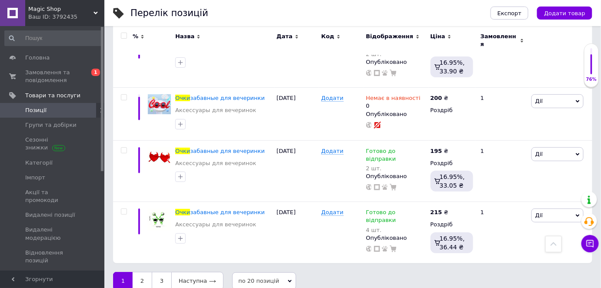
scroll to position [1144, 0]
type input "очки"
click at [143, 277] on link "2" at bounding box center [142, 280] width 19 height 18
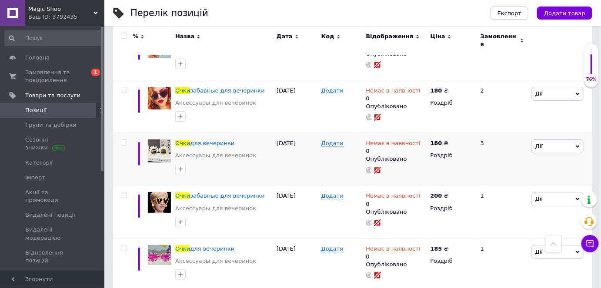
scroll to position [1104, 0]
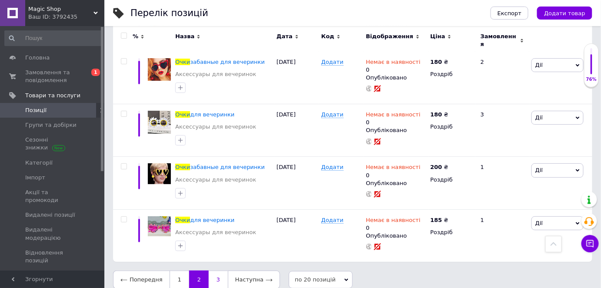
click at [216, 271] on link "3" at bounding box center [218, 280] width 19 height 18
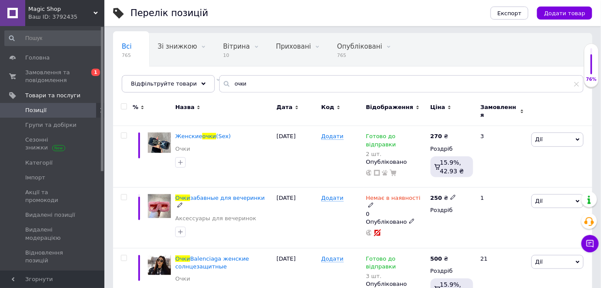
scroll to position [47, 0]
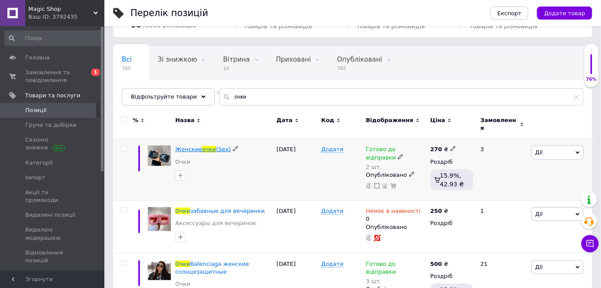
click at [205, 146] on span "очки" at bounding box center [209, 149] width 14 height 7
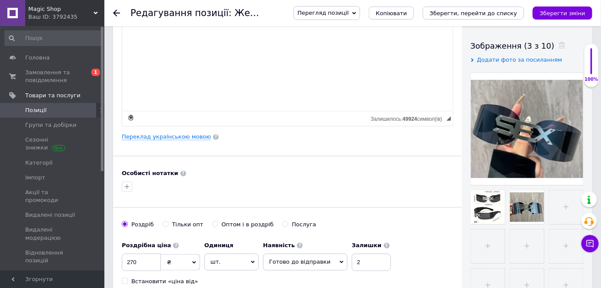
scroll to position [158, 0]
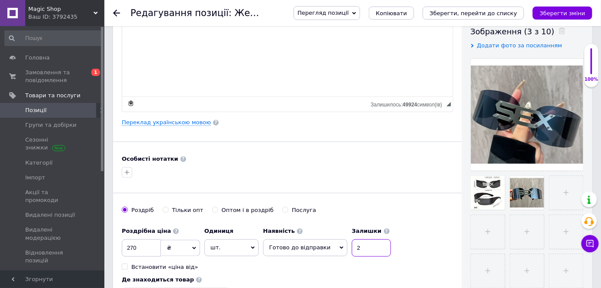
click at [360, 246] on input "2" at bounding box center [371, 247] width 39 height 17
type input "3"
click at [572, 15] on icon "Зберегти зміни" at bounding box center [562, 13] width 46 height 7
click at [573, 15] on icon "Зберегти зміни" at bounding box center [562, 13] width 46 height 7
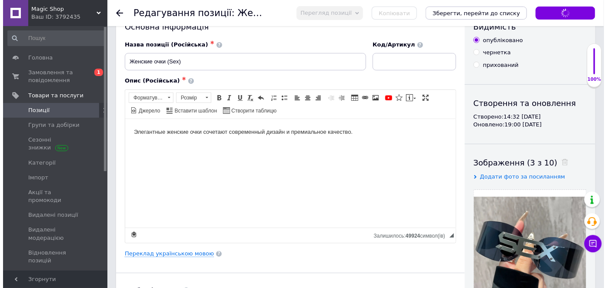
scroll to position [0, 0]
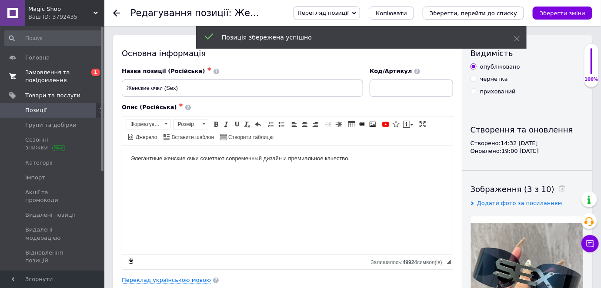
click at [43, 76] on span "Замовлення та повідомлення" at bounding box center [52, 77] width 55 height 16
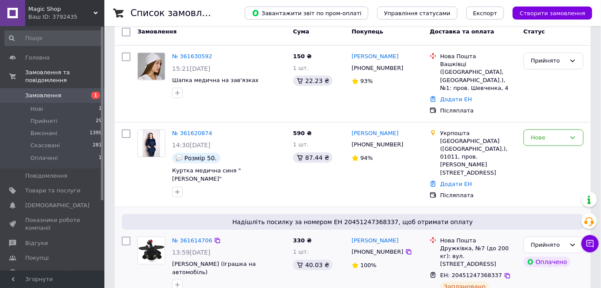
scroll to position [118, 0]
click at [376, 129] on link "[PERSON_NAME]" at bounding box center [375, 133] width 47 height 8
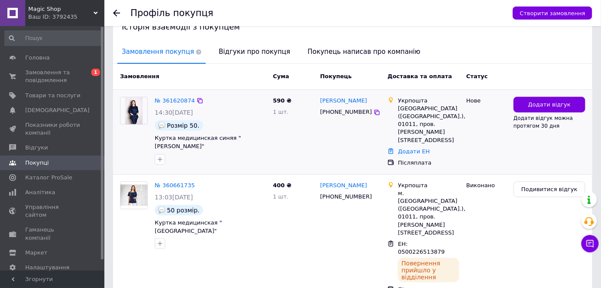
scroll to position [189, 0]
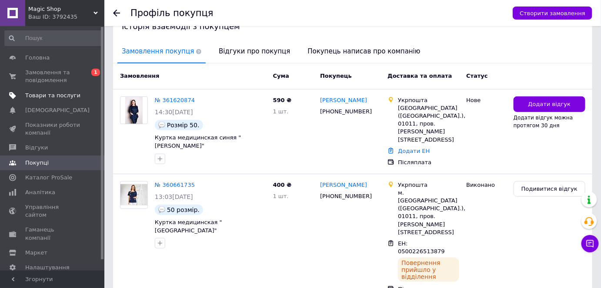
click at [53, 95] on span "Товари та послуги" at bounding box center [52, 96] width 55 height 8
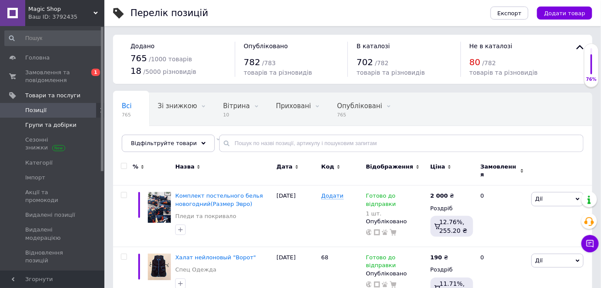
click at [50, 127] on span "Групи та добірки" at bounding box center [50, 125] width 51 height 8
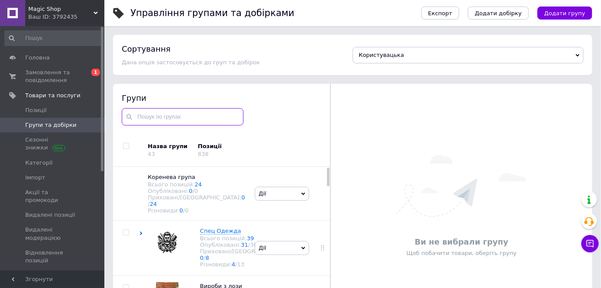
click at [173, 120] on input "text" at bounding box center [183, 116] width 122 height 17
drag, startPoint x: 57, startPoint y: 72, endPoint x: 60, endPoint y: 79, distance: 7.6
click at [57, 72] on span "Замовлення та повідомлення" at bounding box center [52, 77] width 55 height 16
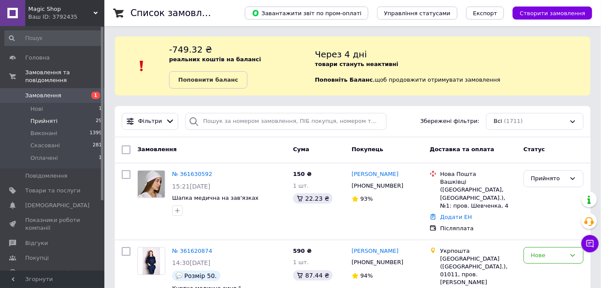
click at [59, 115] on li "Прийняті 29" at bounding box center [53, 121] width 107 height 12
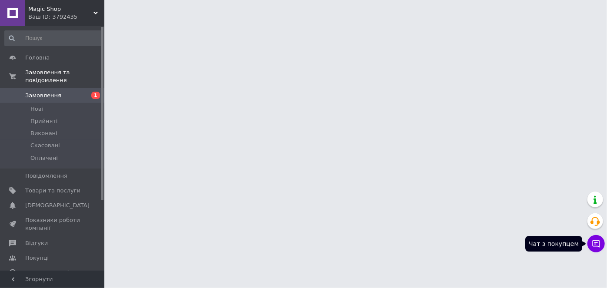
click at [595, 243] on icon at bounding box center [596, 243] width 9 height 9
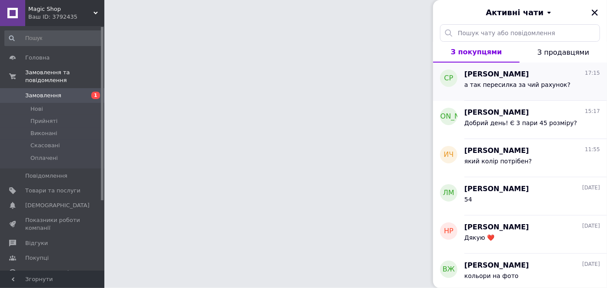
click at [515, 83] on span "а так пересилка за чий рахунок?" at bounding box center [517, 84] width 106 height 7
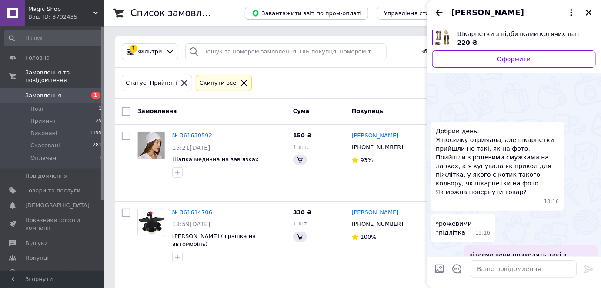
scroll to position [93, 0]
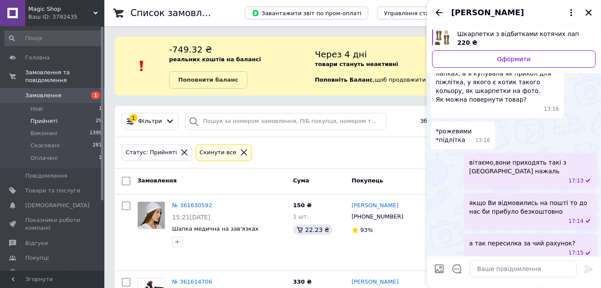
click at [441, 13] on icon "Назад" at bounding box center [439, 12] width 10 height 10
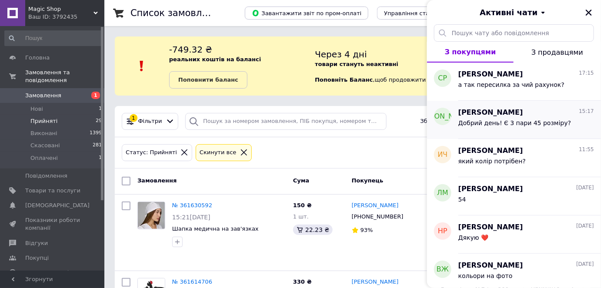
click at [527, 121] on span "Добрий день! Є 3 пари 45 розміру?" at bounding box center [514, 123] width 113 height 7
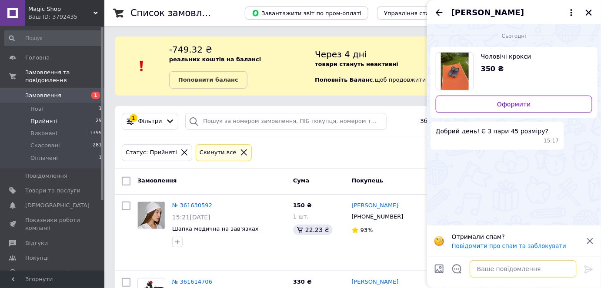
click at [502, 268] on textarea at bounding box center [522, 268] width 107 height 17
type textarea "вітаємо"
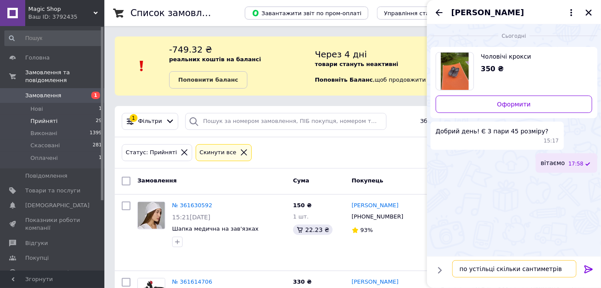
type textarea "по устільці скільки сантиметрів?"
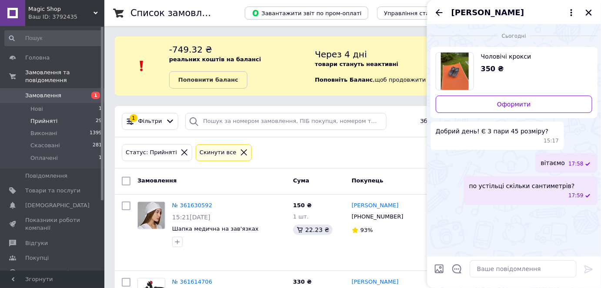
click at [585, 13] on icon "Закрити" at bounding box center [589, 13] width 8 height 8
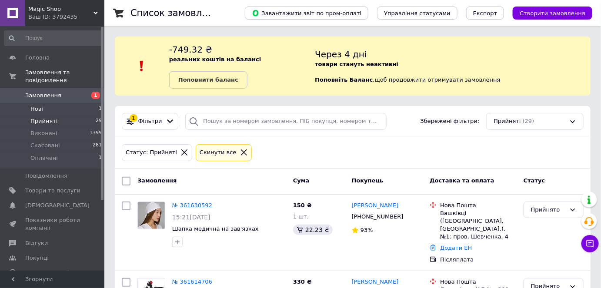
click at [56, 103] on li "Нові 1" at bounding box center [53, 109] width 107 height 12
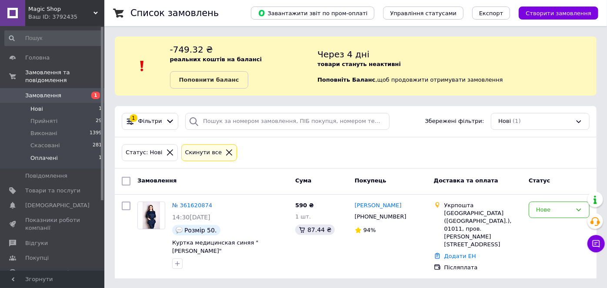
click at [63, 153] on li "Оплачені 1" at bounding box center [53, 160] width 107 height 17
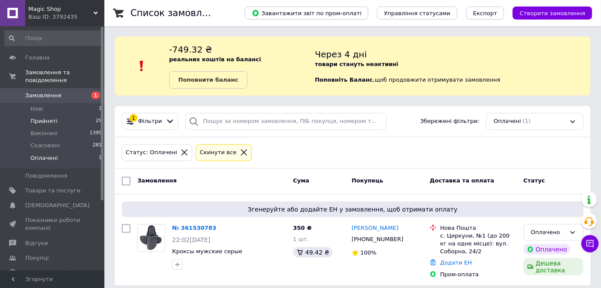
click at [57, 115] on li "Прийняті 29" at bounding box center [53, 121] width 107 height 12
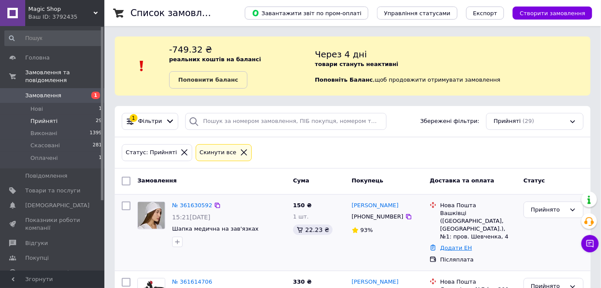
click at [462, 245] on link "Додати ЕН" at bounding box center [456, 248] width 32 height 7
click at [453, 245] on link "Додати ЕН" at bounding box center [456, 248] width 32 height 7
click at [481, 243] on div "Додати ЕН" at bounding box center [478, 249] width 80 height 12
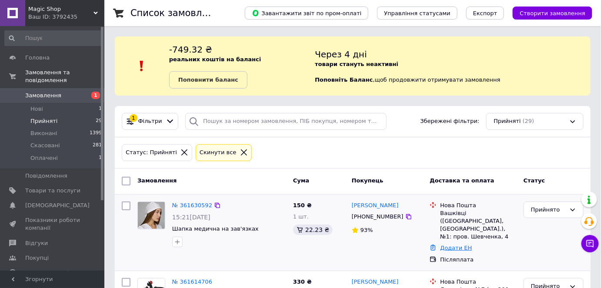
click at [462, 245] on link "Додати ЕН" at bounding box center [456, 248] width 32 height 7
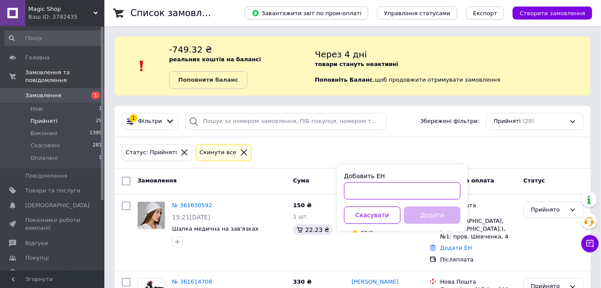
click at [402, 183] on input "Добавить ЕН" at bounding box center [402, 190] width 116 height 17
type input "59001453789513"
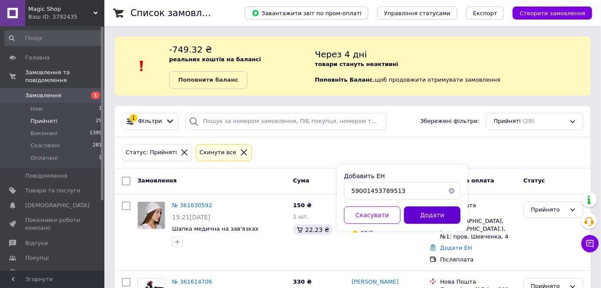
click at [447, 219] on button "Додати" at bounding box center [432, 214] width 57 height 17
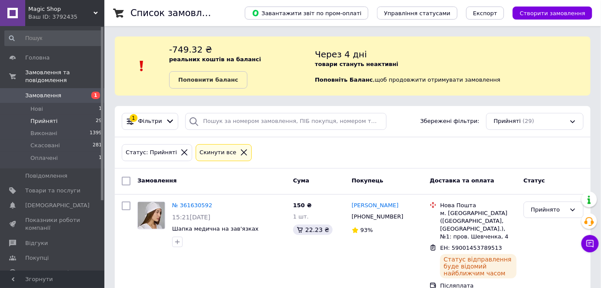
click at [65, 216] on span "Показники роботи компанії" at bounding box center [52, 224] width 55 height 16
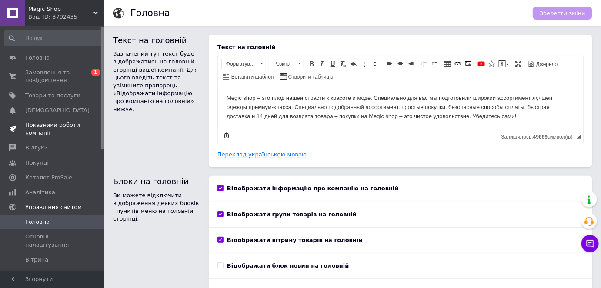
click at [56, 128] on span "Показники роботи компанії" at bounding box center [52, 129] width 55 height 16
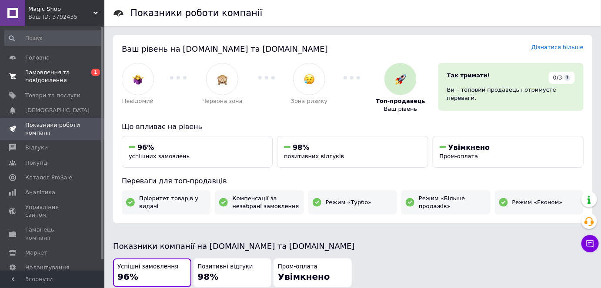
click at [71, 75] on span "Замовлення та повідомлення" at bounding box center [52, 77] width 55 height 16
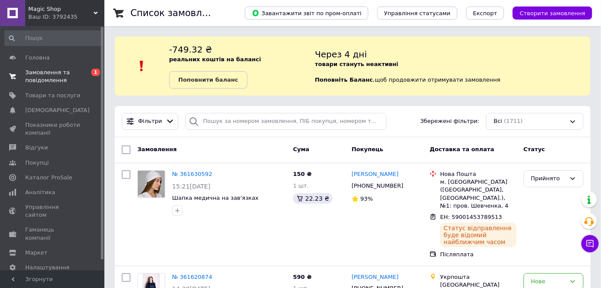
click at [57, 78] on span "Замовлення та повідомлення" at bounding box center [52, 77] width 55 height 16
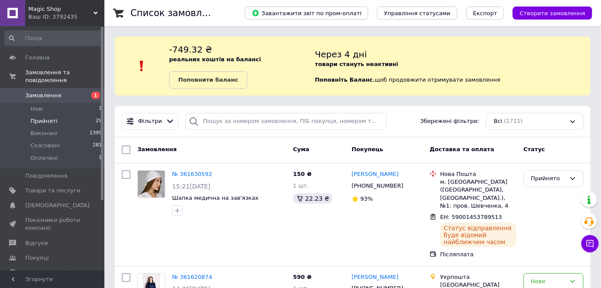
click at [56, 115] on li "Прийняті 29" at bounding box center [53, 121] width 107 height 12
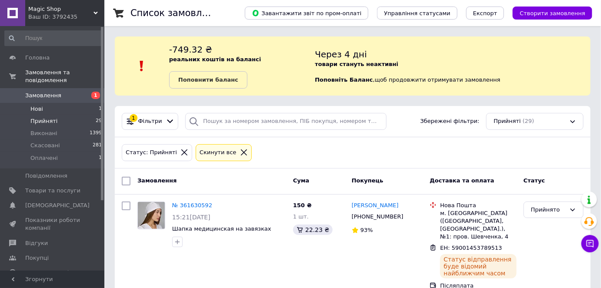
click at [52, 103] on li "Нові 1" at bounding box center [53, 109] width 107 height 12
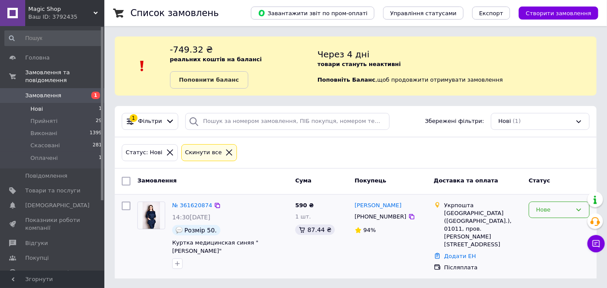
click at [571, 211] on div "Нове" at bounding box center [554, 210] width 36 height 9
click at [561, 258] on li "Скасовано" at bounding box center [559, 260] width 60 height 16
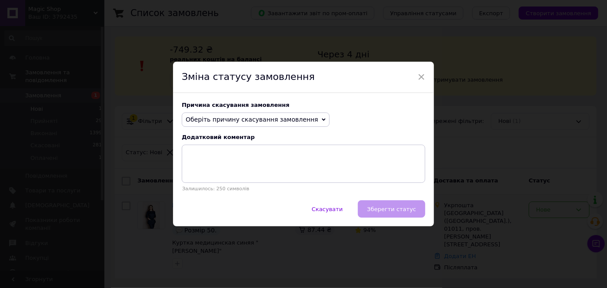
click at [302, 118] on span "Оберіть причину скасування замовлення" at bounding box center [256, 120] width 148 height 15
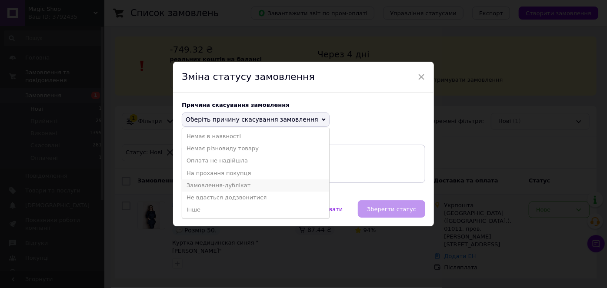
click at [220, 185] on li "Замовлення-дублікат" at bounding box center [255, 185] width 147 height 12
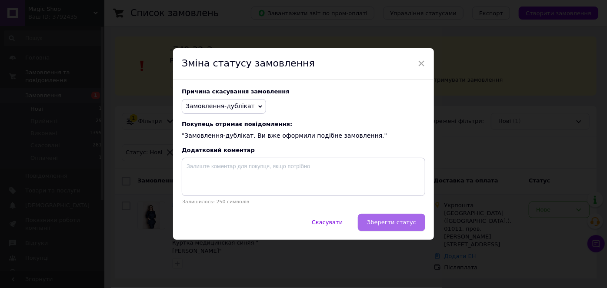
click at [391, 224] on span "Зберегти статус" at bounding box center [391, 222] width 49 height 7
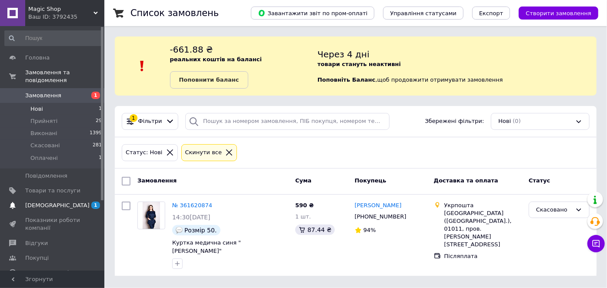
click at [88, 202] on span "1 0" at bounding box center [92, 206] width 24 height 8
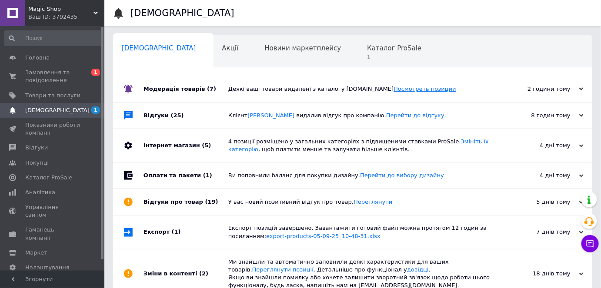
click at [393, 89] on link "Посмотреть позиции" at bounding box center [424, 89] width 62 height 7
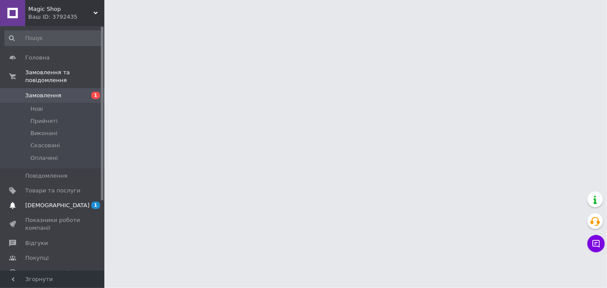
click at [93, 202] on span "1" at bounding box center [95, 205] width 9 height 7
click at [93, 284] on span at bounding box center [92, 288] width 24 height 8
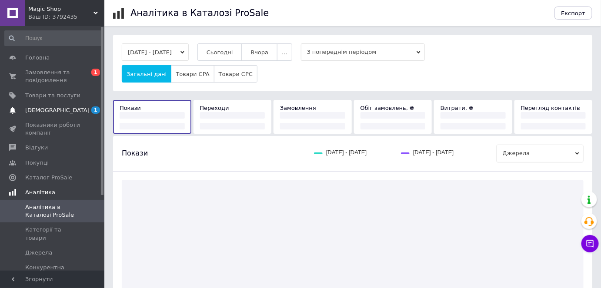
click at [83, 109] on span "1 0" at bounding box center [92, 110] width 24 height 8
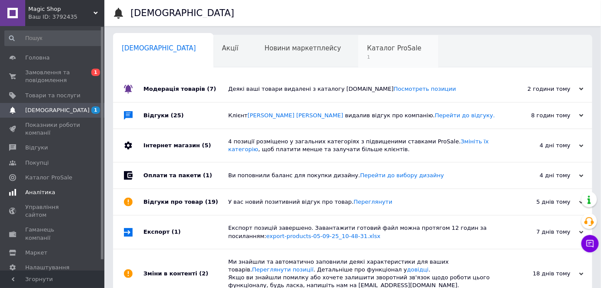
click at [367, 51] on span "Каталог ProSale" at bounding box center [394, 48] width 54 height 8
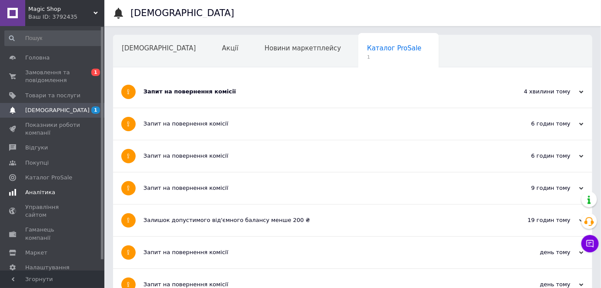
click at [327, 96] on div "Запит на повернення комісії" at bounding box center [319, 92] width 353 height 32
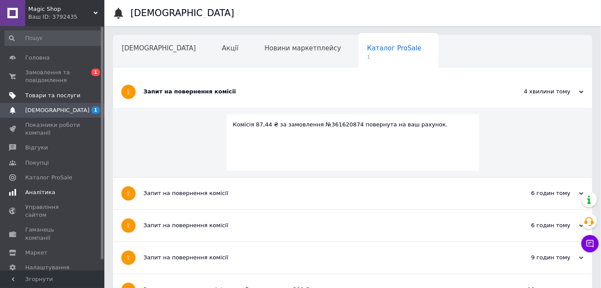
click at [68, 96] on span "Товари та послуги" at bounding box center [52, 96] width 55 height 8
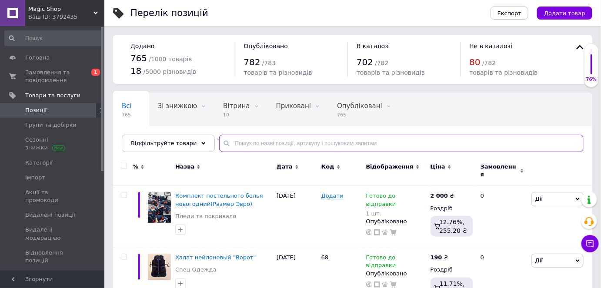
click at [316, 143] on input "text" at bounding box center [401, 143] width 364 height 17
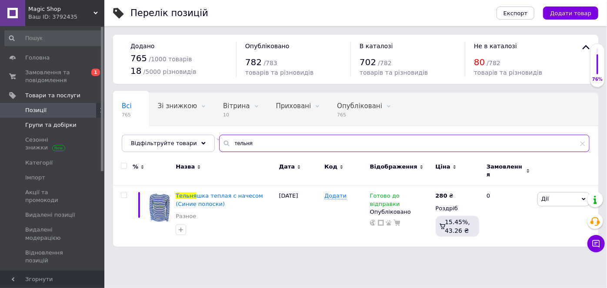
type input "тельня"
click at [60, 127] on span "Групи та добірки" at bounding box center [50, 125] width 51 height 8
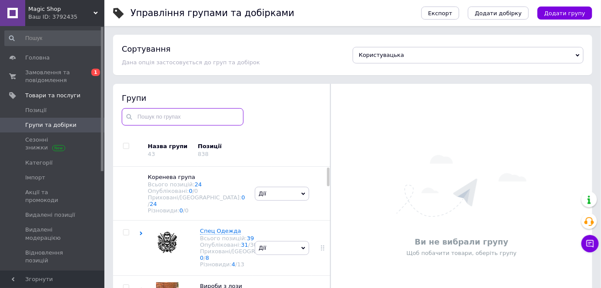
click at [192, 116] on input "text" at bounding box center [183, 116] width 122 height 17
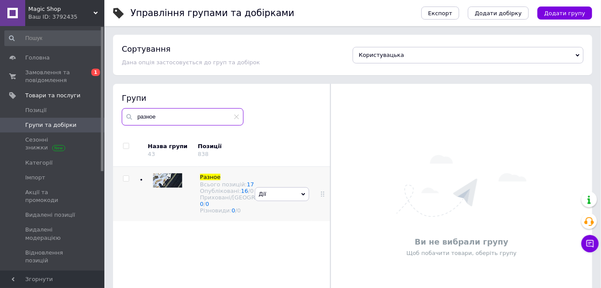
type input "разное"
click at [293, 220] on div "Дії Приховати групу Редагувати групу Додати підгрупу Додати товар Видалити групу" at bounding box center [282, 194] width 59 height 54
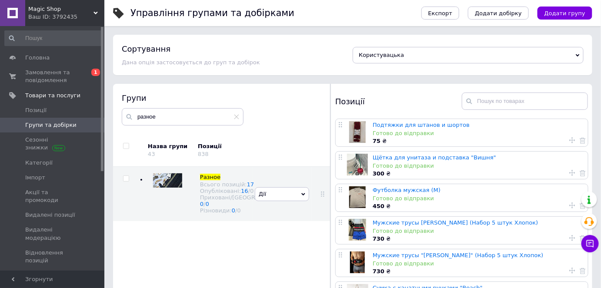
scroll to position [49, 0]
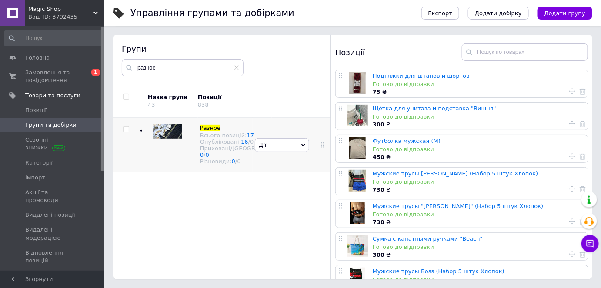
click at [296, 152] on span "Дії" at bounding box center [282, 145] width 54 height 14
click at [288, 216] on li "Додати товар" at bounding box center [281, 222] width 53 height 12
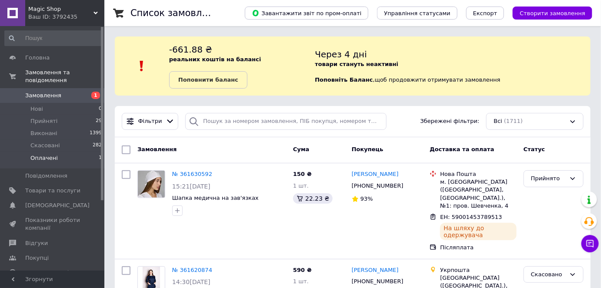
click at [81, 152] on li "Оплачені 1" at bounding box center [53, 160] width 107 height 17
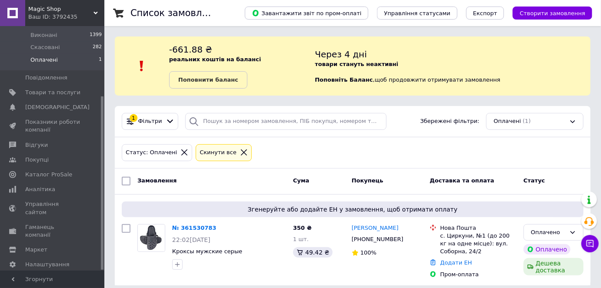
scroll to position [7, 0]
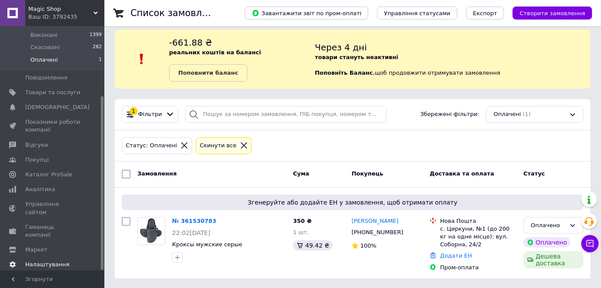
click at [52, 261] on span "Налаштування" at bounding box center [47, 265] width 44 height 8
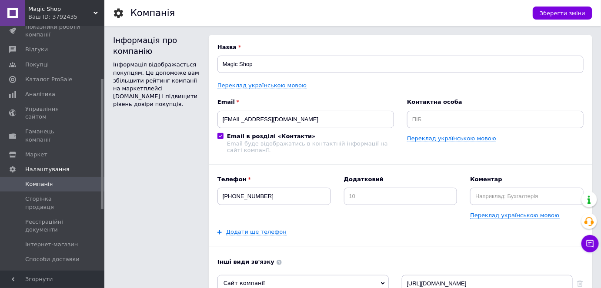
click at [42, 271] on span "Способи оплати" at bounding box center [49, 275] width 48 height 8
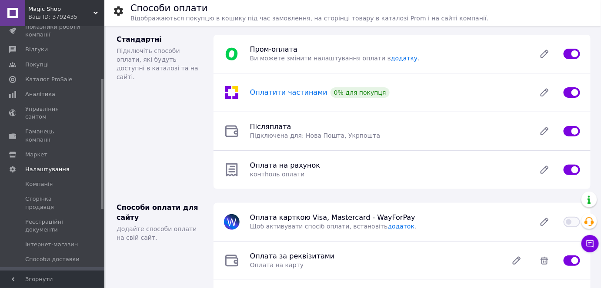
click at [286, 94] on span "Оплатити частинами" at bounding box center [288, 92] width 77 height 8
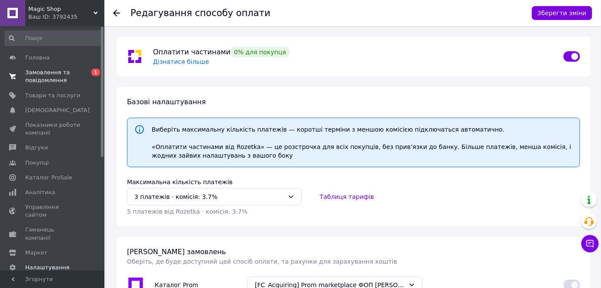
click at [47, 80] on span "Замовлення та повідомлення" at bounding box center [52, 77] width 55 height 16
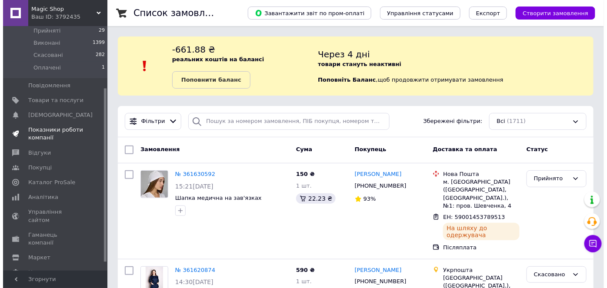
scroll to position [98, 0]
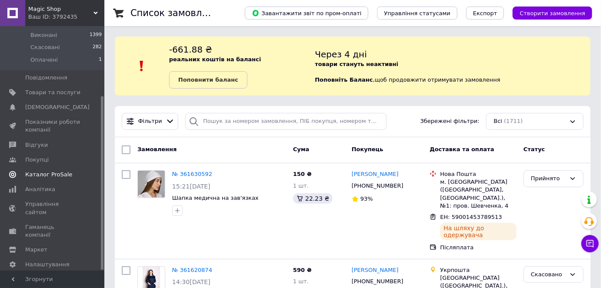
click at [55, 171] on span "Каталог ProSale" at bounding box center [48, 175] width 47 height 8
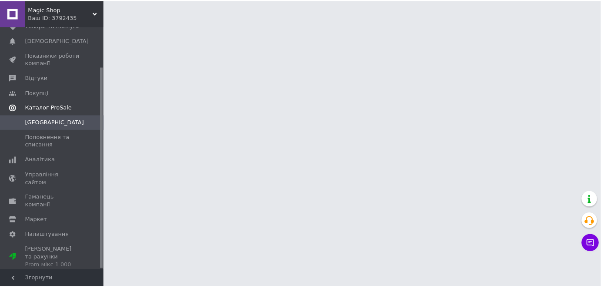
scroll to position [49, 0]
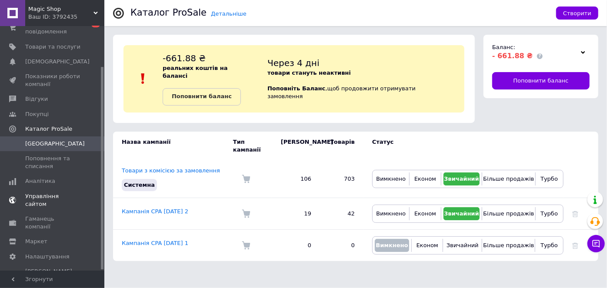
click at [50, 196] on span "Управління сайтом" at bounding box center [52, 201] width 55 height 16
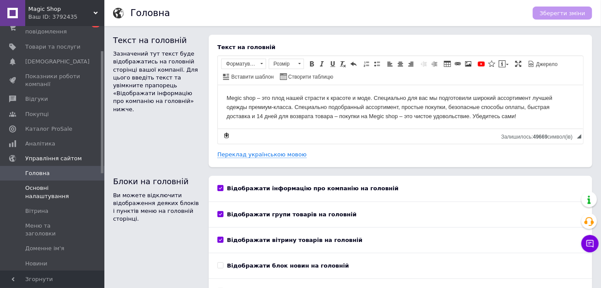
click at [47, 194] on span "Основні налаштування" at bounding box center [52, 192] width 55 height 16
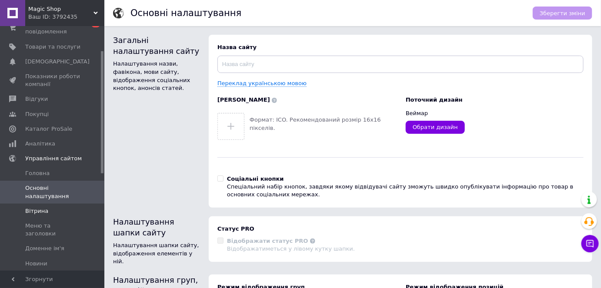
click at [39, 212] on span "Вітрина" at bounding box center [36, 211] width 23 height 8
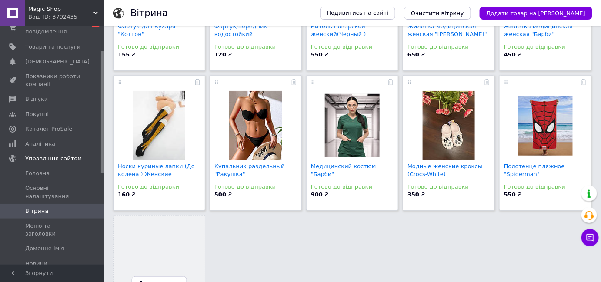
scroll to position [154, 0]
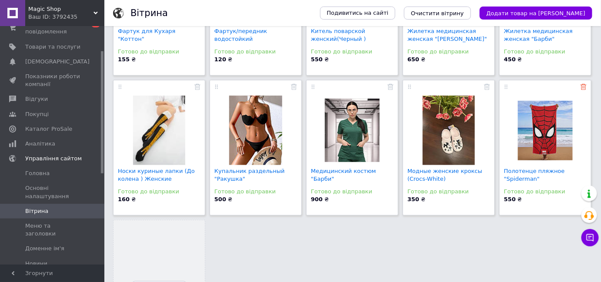
click at [583, 86] on icon at bounding box center [583, 87] width 6 height 6
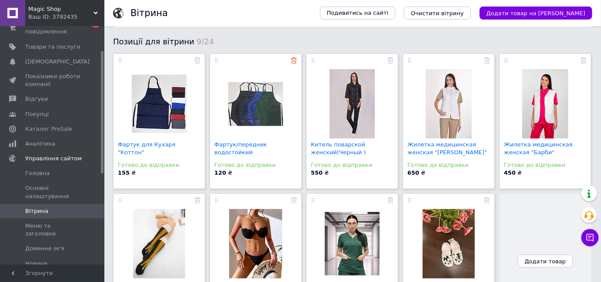
scroll to position [93, 0]
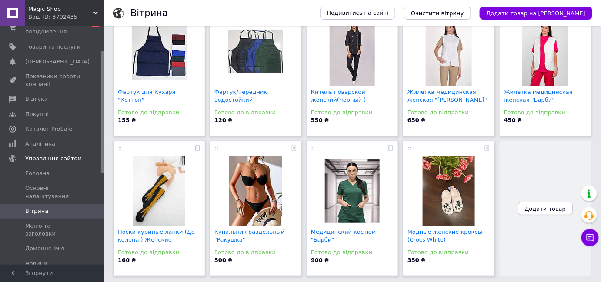
click at [539, 210] on span "Додати товар" at bounding box center [545, 209] width 41 height 7
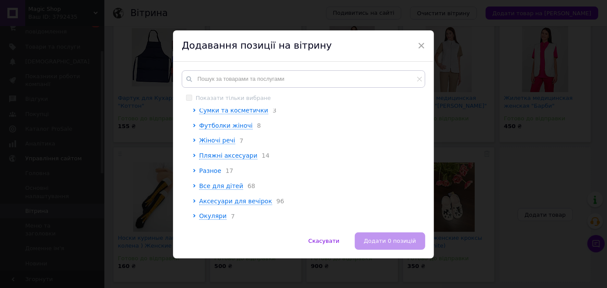
scroll to position [140, 0]
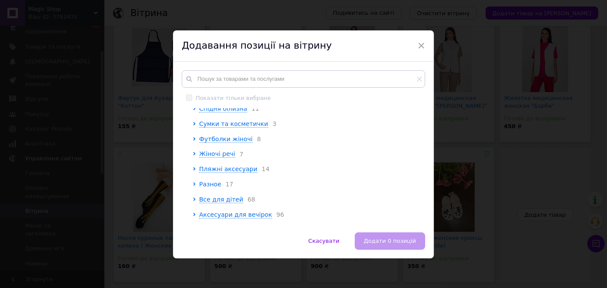
click at [206, 188] on span "Разное" at bounding box center [210, 184] width 22 height 7
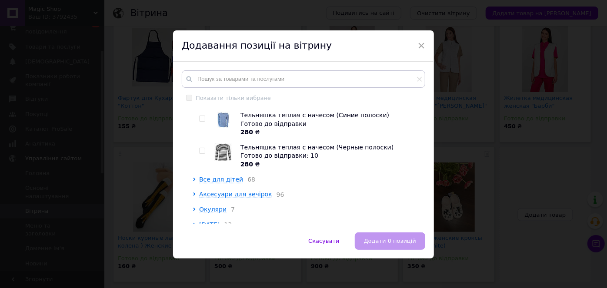
scroll to position [724, 0]
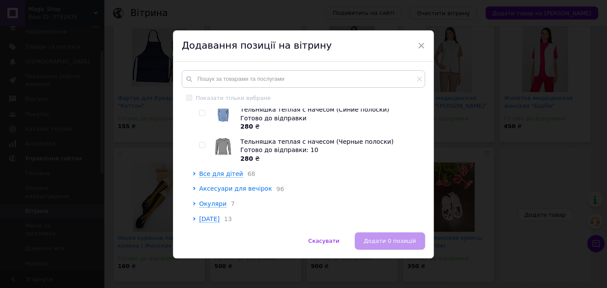
click at [216, 188] on span "Аксесуари для вечірок" at bounding box center [235, 188] width 73 height 7
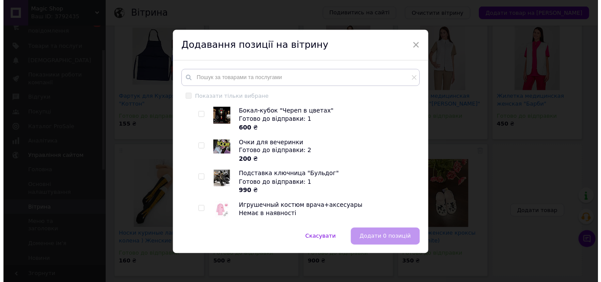
scroll to position [1436, 0]
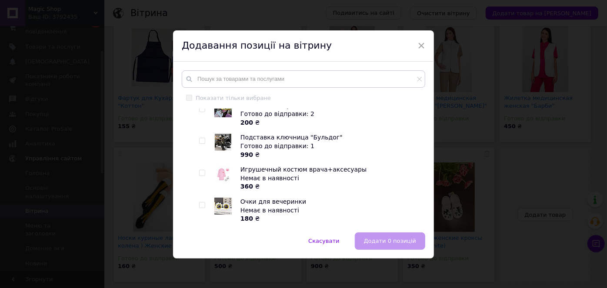
click at [201, 142] on input "checkbox" at bounding box center [202, 141] width 6 height 6
checkbox input "true"
click at [387, 238] on span "Додати 1 позицію" at bounding box center [388, 241] width 53 height 7
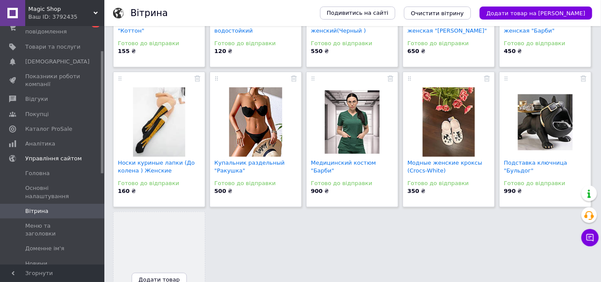
scroll to position [166, 0]
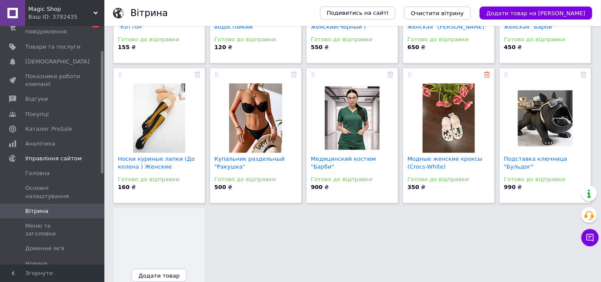
click at [485, 73] on icon at bounding box center [487, 75] width 6 height 6
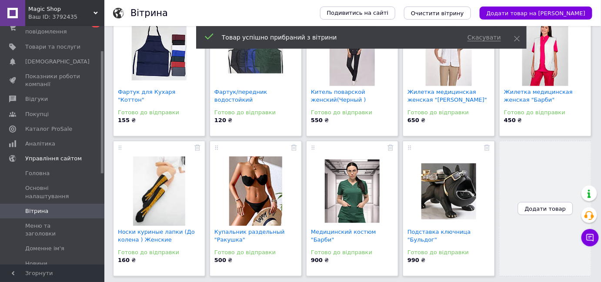
click at [540, 208] on span "Додати товар" at bounding box center [545, 209] width 41 height 7
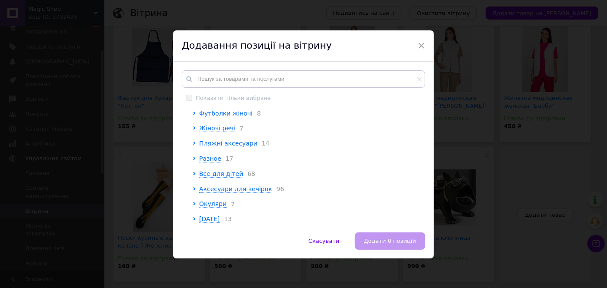
scroll to position [179, 0]
click at [220, 186] on span "Аксесуари для вечірок" at bounding box center [235, 189] width 73 height 7
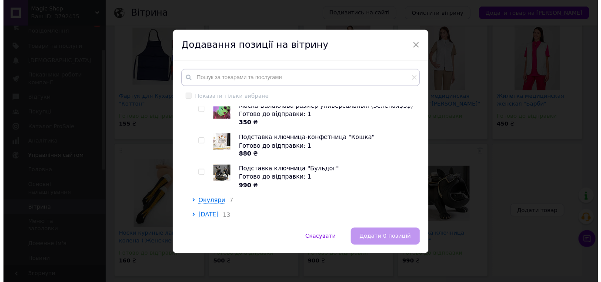
scroll to position [3274, 0]
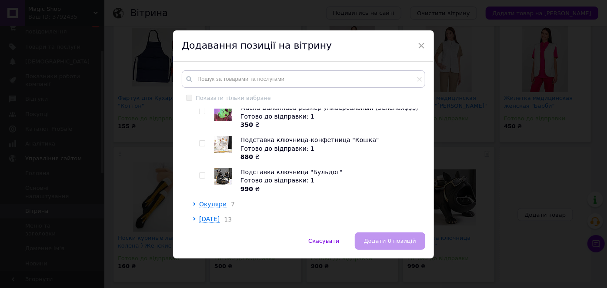
click at [202, 173] on input "checkbox" at bounding box center [202, 176] width 6 height 6
checkbox input "true"
click at [386, 238] on span "Додати 1 позицію" at bounding box center [388, 241] width 53 height 7
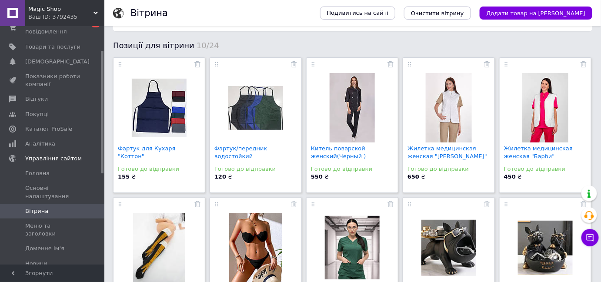
scroll to position [8, 0]
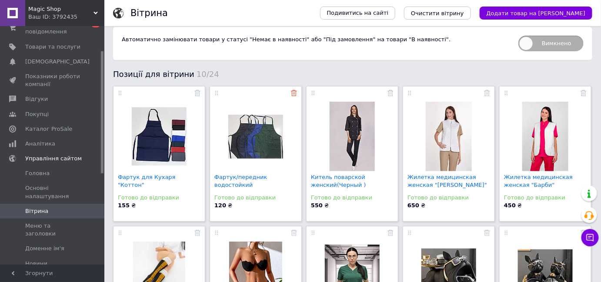
click at [292, 94] on icon at bounding box center [294, 93] width 6 height 6
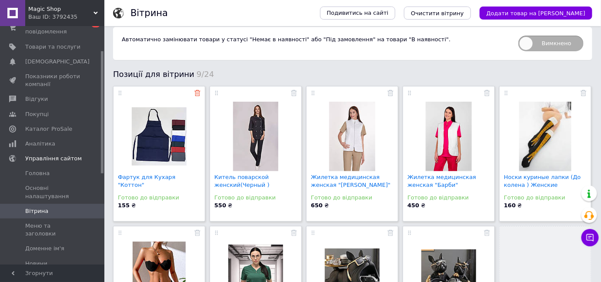
click at [194, 93] on icon at bounding box center [197, 93] width 6 height 6
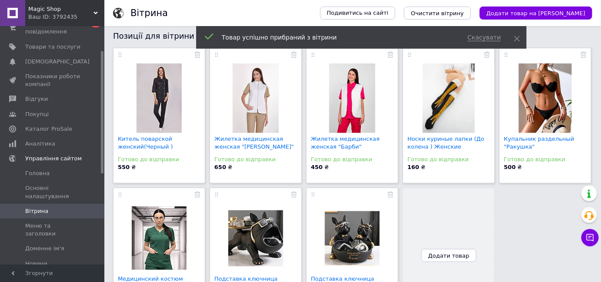
scroll to position [93, 0]
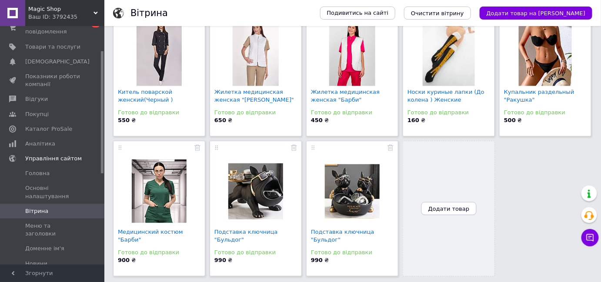
click at [454, 210] on span "Додати товар" at bounding box center [448, 209] width 41 height 7
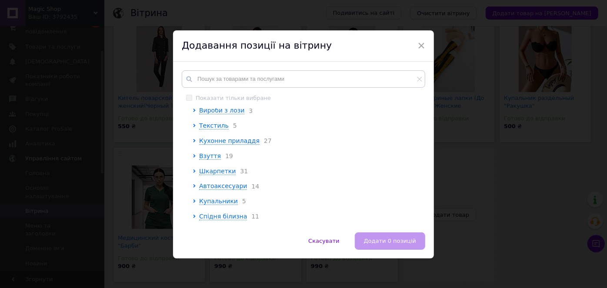
scroll to position [79, 0]
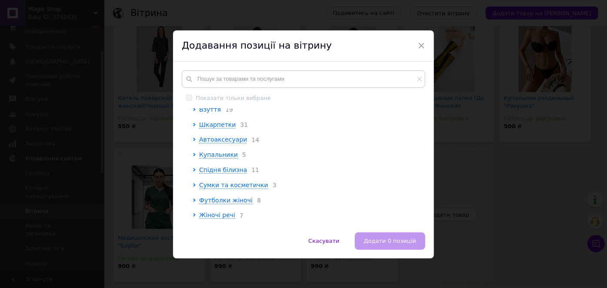
click at [209, 109] on span "Взуття" at bounding box center [210, 109] width 22 height 7
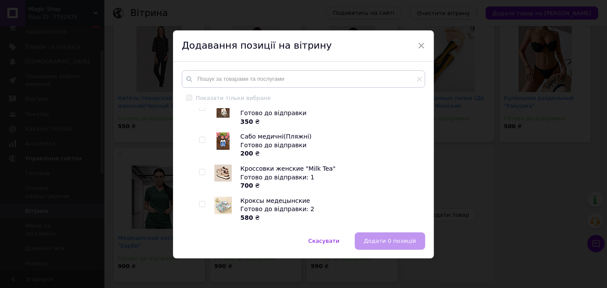
scroll to position [118, 0]
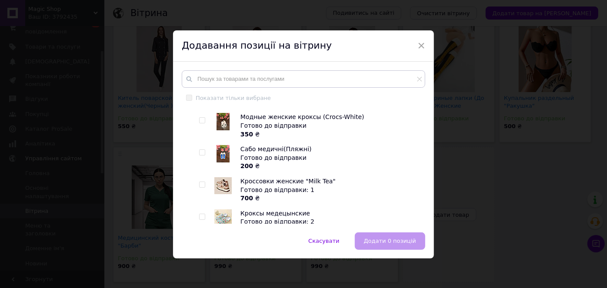
click at [200, 187] on input "checkbox" at bounding box center [202, 185] width 6 height 6
checkbox input "true"
click at [392, 240] on span "Додати 1 позицію" at bounding box center [388, 241] width 53 height 7
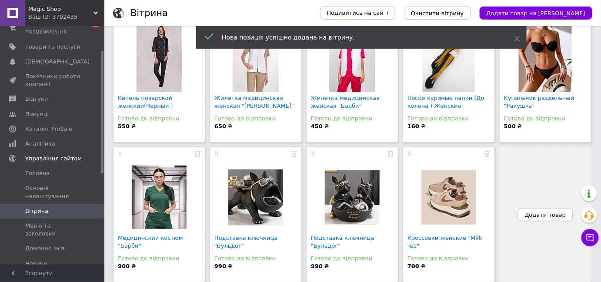
click at [541, 220] on button "Додати товар" at bounding box center [545, 214] width 55 height 13
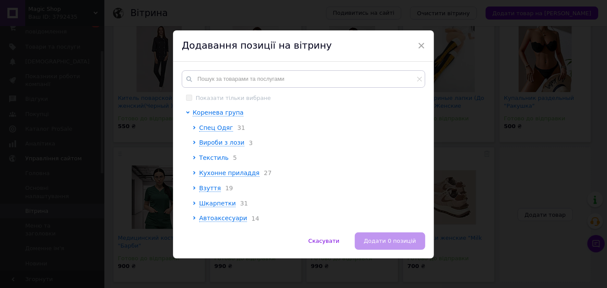
click at [207, 159] on span "Текстиль" at bounding box center [214, 157] width 30 height 7
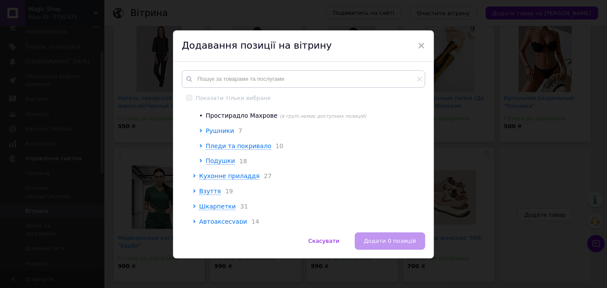
scroll to position [276, 0]
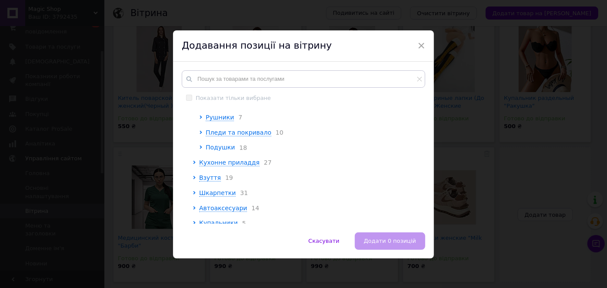
click at [218, 151] on span "Подушки" at bounding box center [220, 147] width 29 height 7
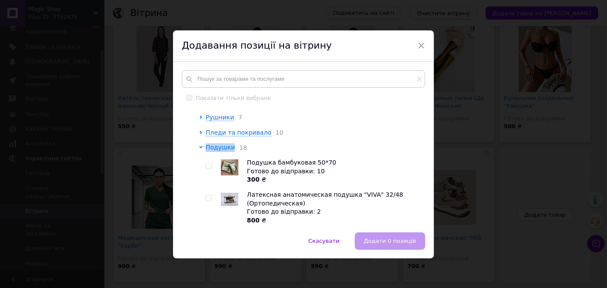
click at [207, 169] on input "checkbox" at bounding box center [209, 166] width 6 height 6
checkbox input "true"
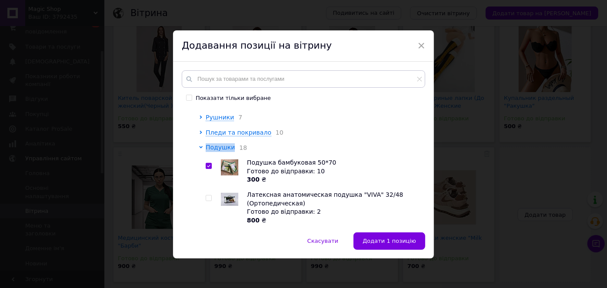
click at [377, 245] on button "Додати 1 позицію" at bounding box center [389, 241] width 72 height 17
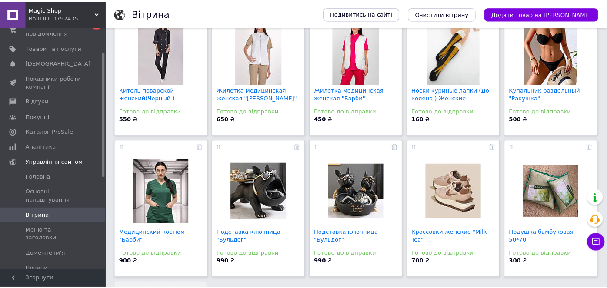
scroll to position [47, 0]
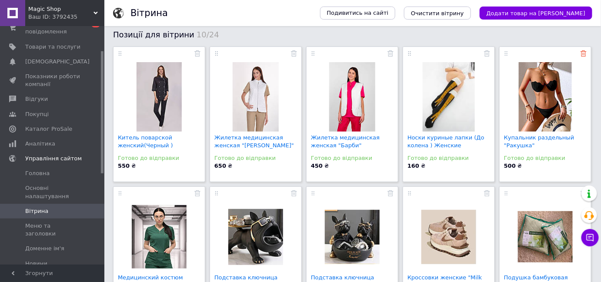
click at [584, 53] on use at bounding box center [583, 53] width 6 height 6
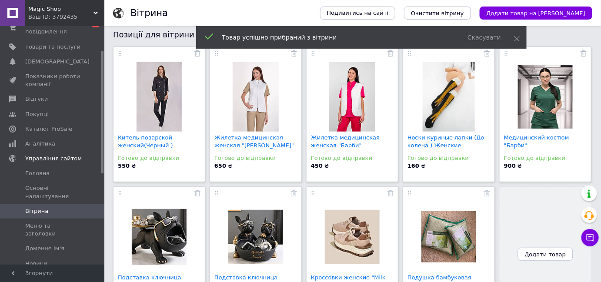
click at [547, 251] on span "Додати товар" at bounding box center [545, 254] width 41 height 7
click at [548, 253] on span "Додати товар" at bounding box center [545, 254] width 41 height 7
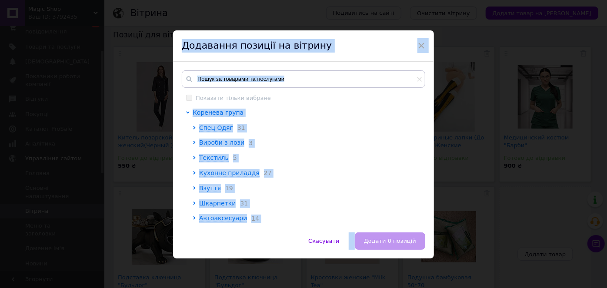
click at [298, 144] on div "Вироби з лози 3" at bounding box center [309, 143] width 221 height 9
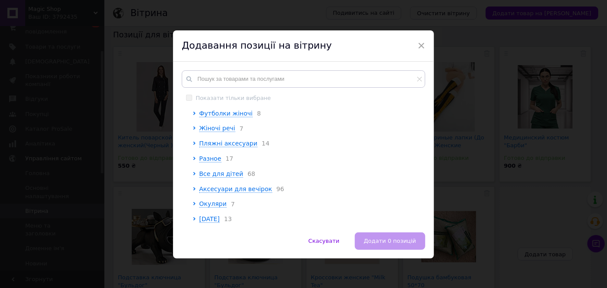
scroll to position [179, 0]
click at [223, 170] on span "Все для дітей" at bounding box center [221, 173] width 44 height 7
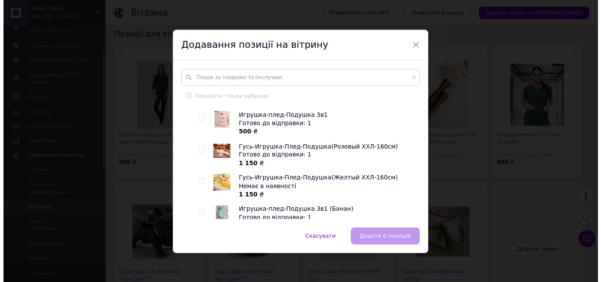
scroll to position [456, 0]
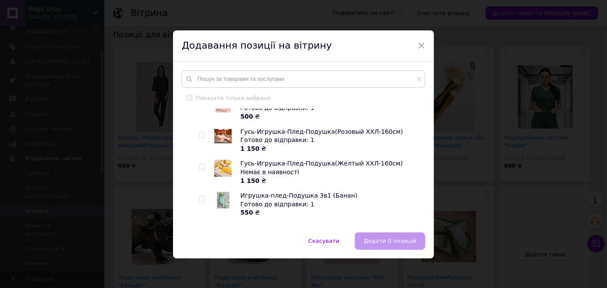
click at [201, 137] on input "checkbox" at bounding box center [202, 136] width 6 height 6
checkbox input "true"
click at [387, 240] on span "Додати 1 позицію" at bounding box center [388, 241] width 53 height 7
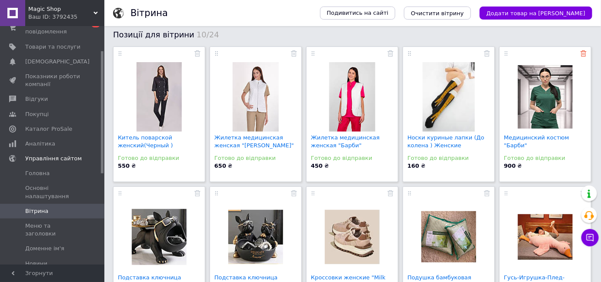
click at [583, 53] on icon at bounding box center [583, 53] width 6 height 6
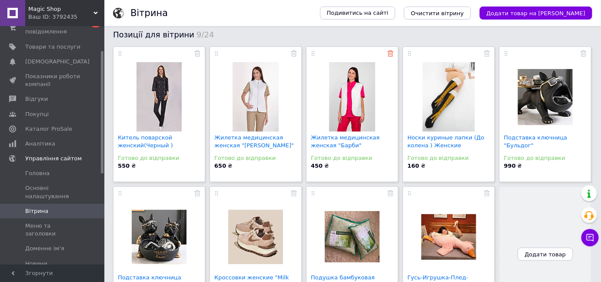
click at [389, 52] on icon at bounding box center [390, 53] width 6 height 6
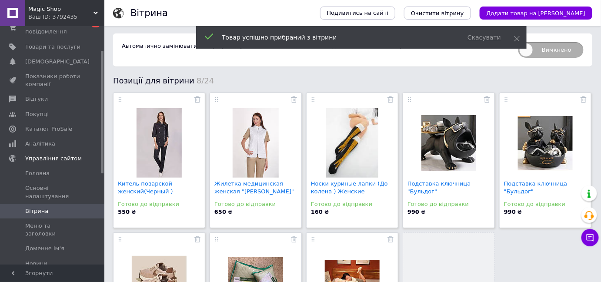
scroll to position [0, 0]
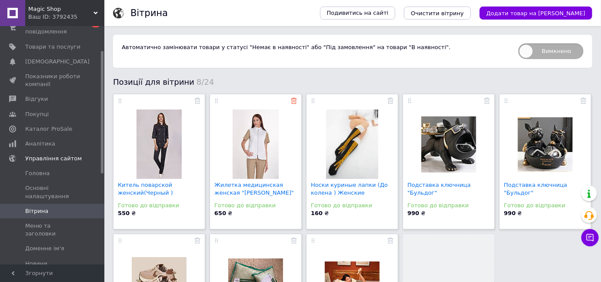
click at [292, 100] on icon at bounding box center [294, 101] width 6 height 6
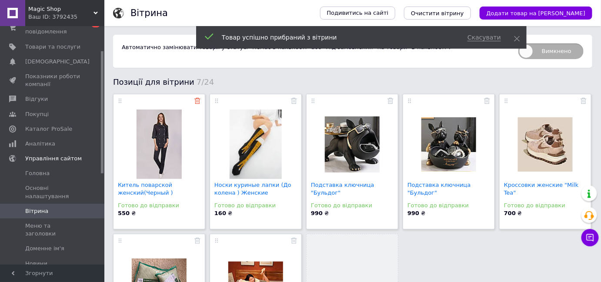
click at [197, 101] on icon at bounding box center [197, 101] width 6 height 6
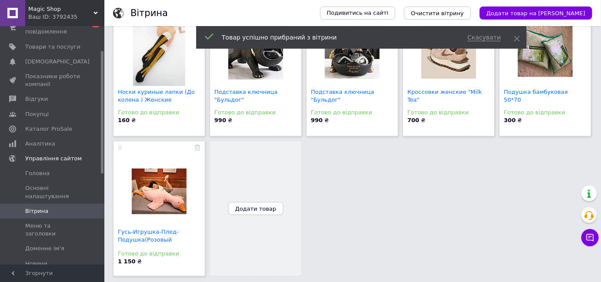
click at [266, 213] on button "Додати товар" at bounding box center [255, 208] width 55 height 13
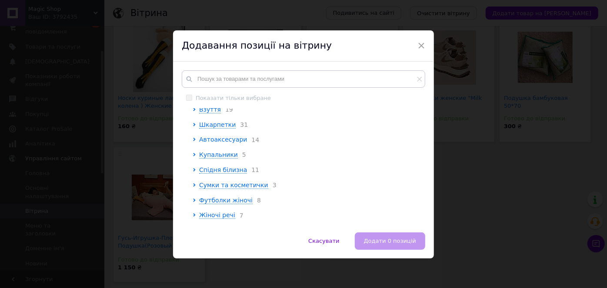
scroll to position [118, 0]
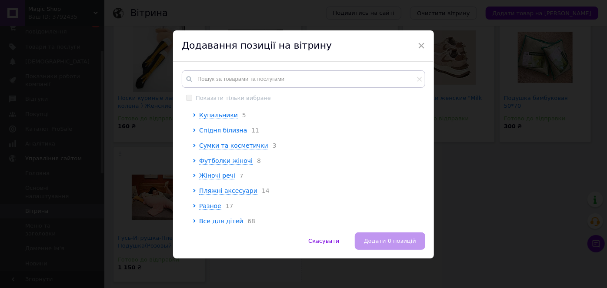
click at [218, 134] on span "Спідня білизна" at bounding box center [223, 130] width 48 height 7
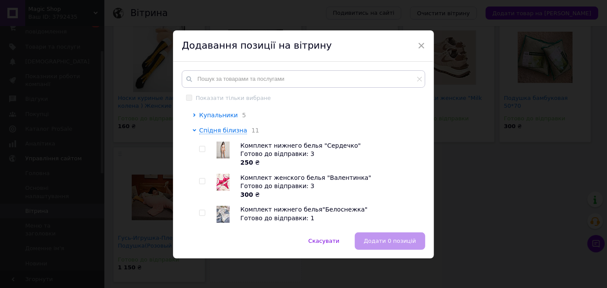
click at [212, 119] on span "Купальники" at bounding box center [218, 115] width 39 height 7
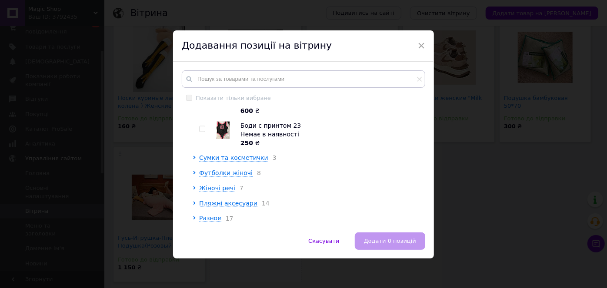
scroll to position [632, 0]
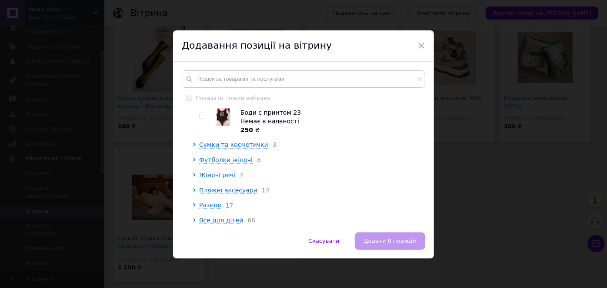
click at [214, 179] on span "Жіночі речі" at bounding box center [217, 175] width 36 height 7
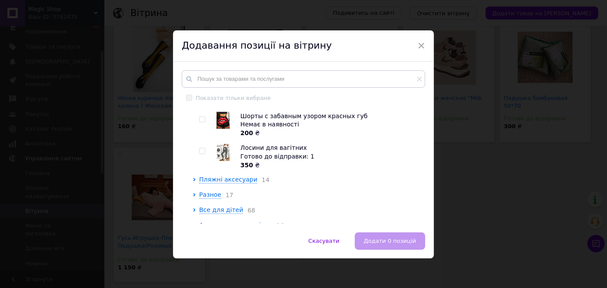
scroll to position [908, 0]
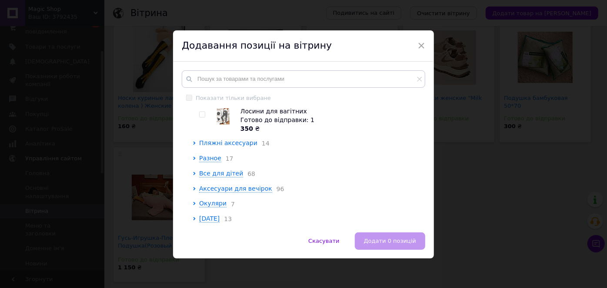
click at [226, 147] on span "Пляжні аксесуари" at bounding box center [228, 143] width 58 height 7
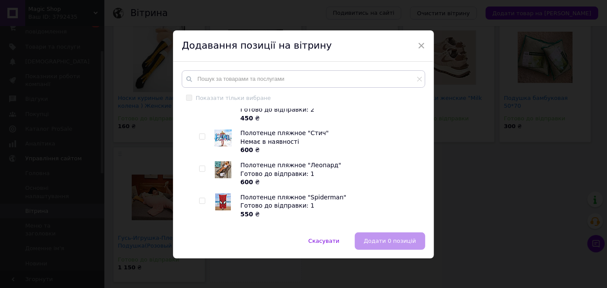
scroll to position [1146, 0]
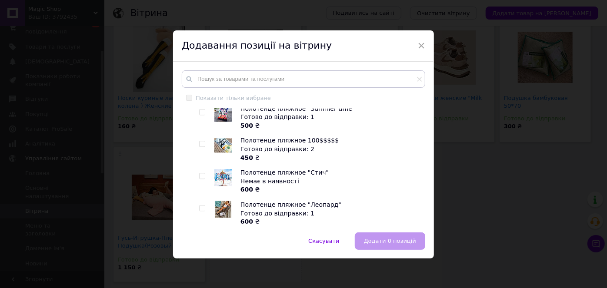
click at [200, 147] on input "checkbox" at bounding box center [202, 144] width 6 height 6
checkbox input "true"
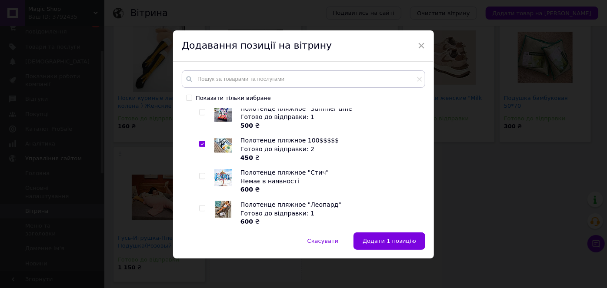
click at [379, 240] on span "Додати 1 позицію" at bounding box center [388, 241] width 53 height 7
click at [379, 240] on div "Носки куриные лапки (До колена ) Женские Готово до відправки 160 ₴ Подставка кл…" at bounding box center [352, 147] width 501 height 284
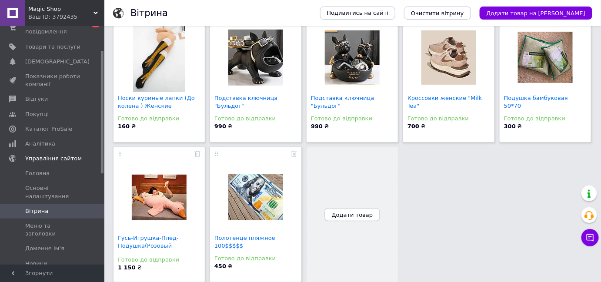
click at [350, 217] on span "Додати товар" at bounding box center [352, 215] width 41 height 7
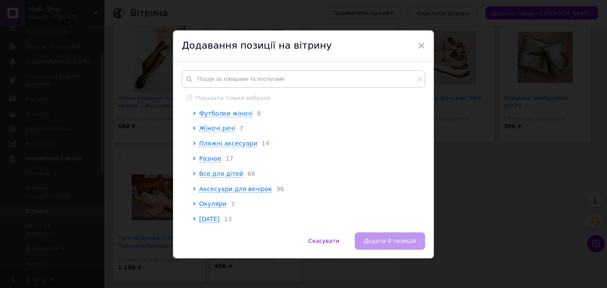
scroll to position [0, 0]
click at [219, 216] on span "Новый год 2026" at bounding box center [209, 219] width 20 height 7
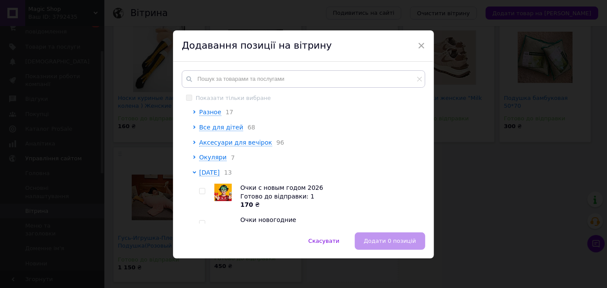
scroll to position [209, 0]
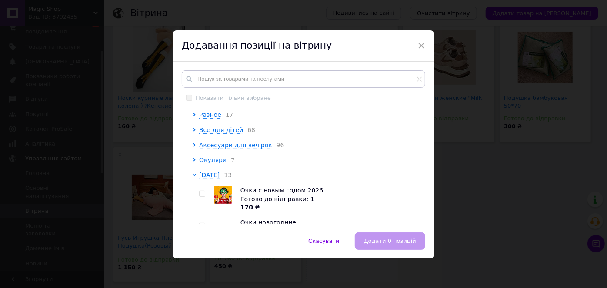
click at [207, 163] on span "Окуляри" at bounding box center [212, 159] width 27 height 7
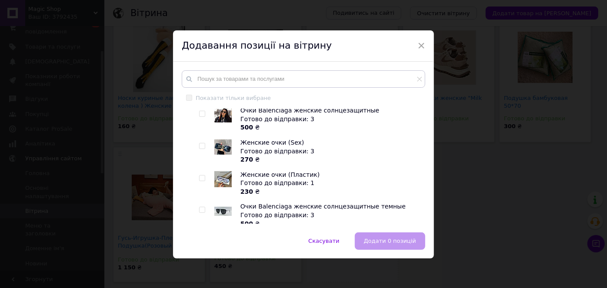
scroll to position [249, 0]
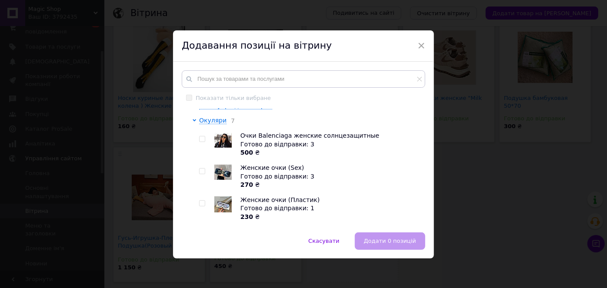
click at [200, 174] on input "checkbox" at bounding box center [202, 172] width 6 height 6
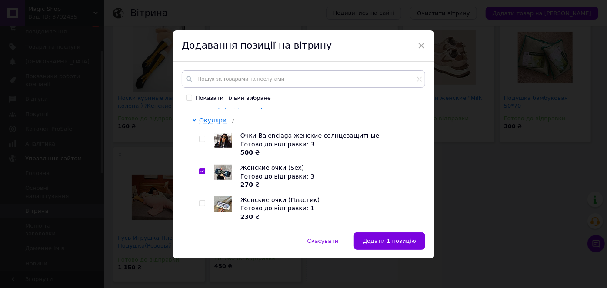
click at [200, 174] on input "checkbox" at bounding box center [202, 172] width 6 height 6
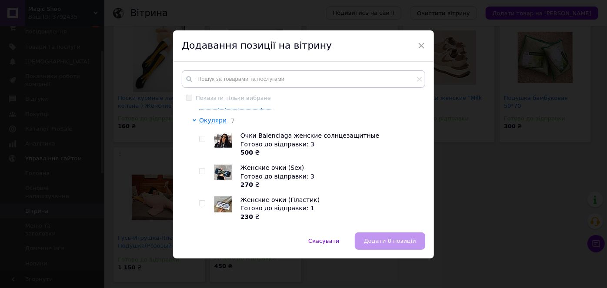
click at [199, 174] on input "checkbox" at bounding box center [202, 172] width 6 height 6
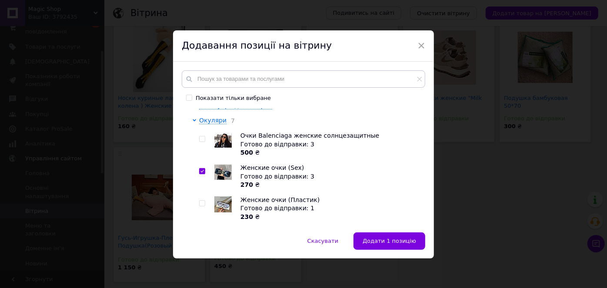
click at [201, 174] on input "checkbox" at bounding box center [202, 172] width 6 height 6
checkbox input "false"
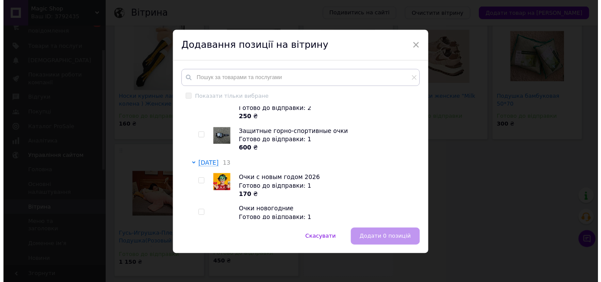
scroll to position [446, 0]
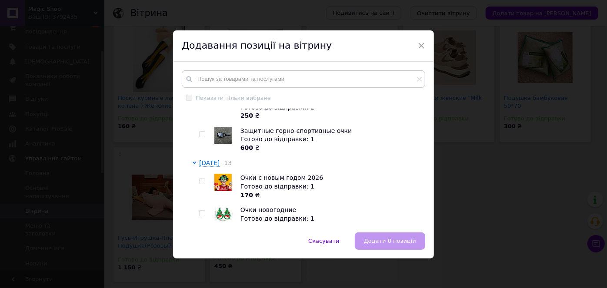
click at [199, 143] on div at bounding box center [203, 140] width 9 height 26
click at [200, 137] on input "checkbox" at bounding box center [202, 135] width 6 height 6
checkbox input "true"
click at [387, 243] on span "Додати 1 позицію" at bounding box center [388, 241] width 53 height 7
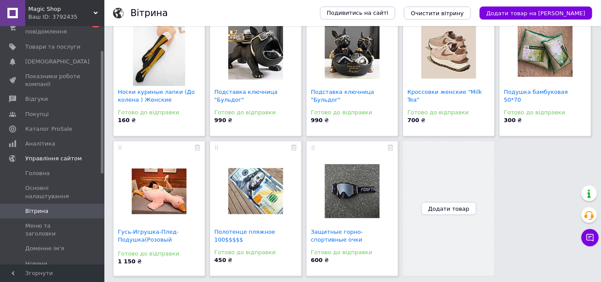
click at [442, 213] on button "Додати товар" at bounding box center [448, 208] width 55 height 13
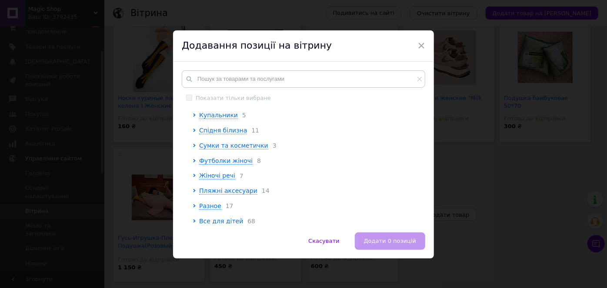
scroll to position [179, 0]
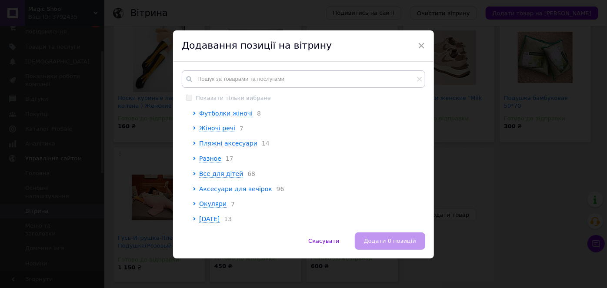
click at [219, 188] on span "Аксесуари для вечірок" at bounding box center [235, 189] width 73 height 7
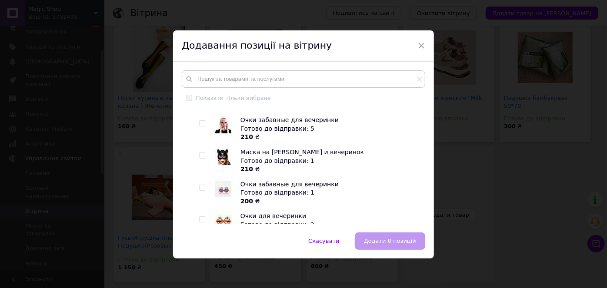
scroll to position [2308, 0]
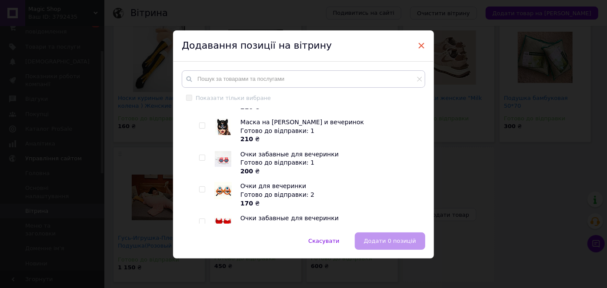
click at [417, 45] on span "×" at bounding box center [421, 45] width 8 height 15
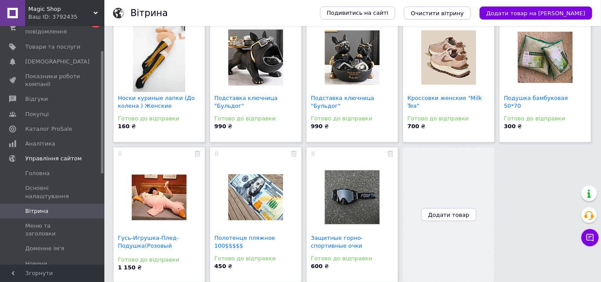
click at [447, 212] on span "Додати товар" at bounding box center [448, 215] width 41 height 7
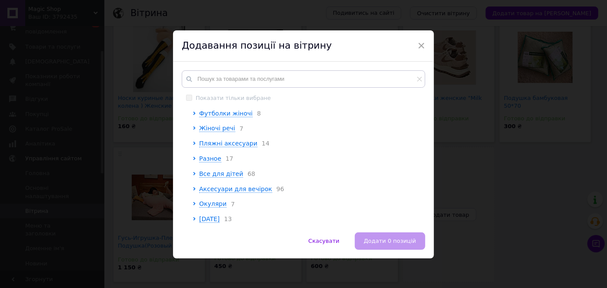
scroll to position [179, 0]
click at [211, 170] on span "Все для дітей" at bounding box center [221, 173] width 44 height 7
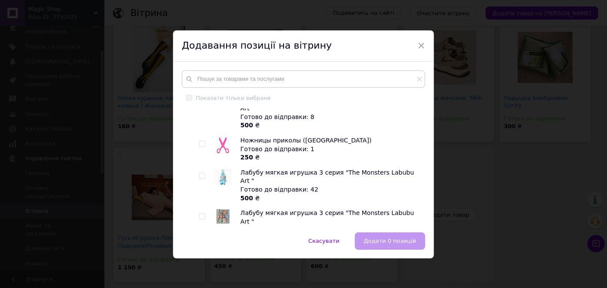
scroll to position [1049, 0]
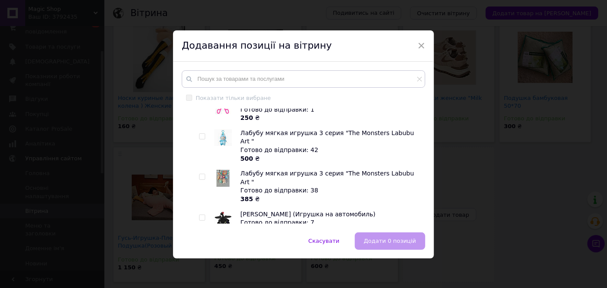
click at [199, 174] on input "checkbox" at bounding box center [202, 177] width 6 height 6
checkbox input "true"
click at [371, 238] on span "Додати 1 позицію" at bounding box center [388, 241] width 53 height 7
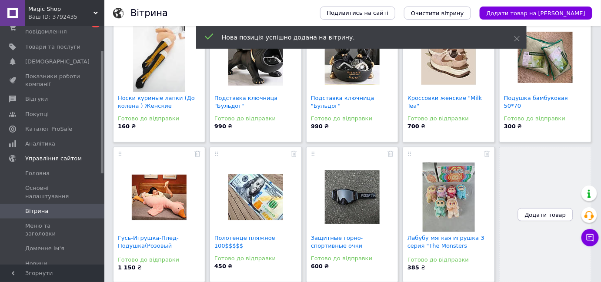
click at [541, 214] on span "Додати товар" at bounding box center [545, 215] width 41 height 7
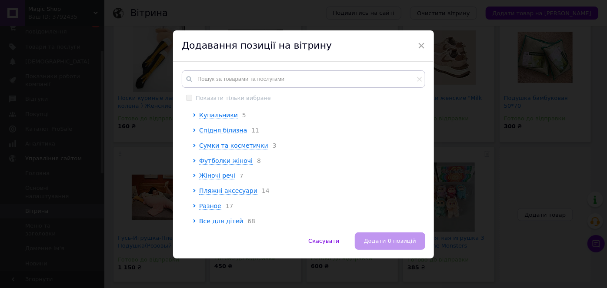
scroll to position [179, 0]
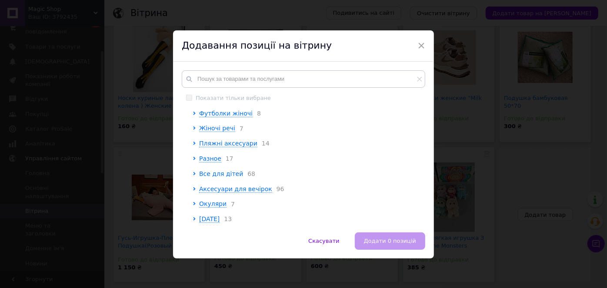
click at [213, 172] on span "Все для дітей" at bounding box center [221, 173] width 44 height 7
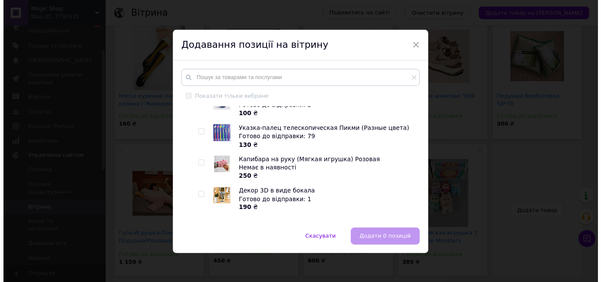
scroll to position [622, 0]
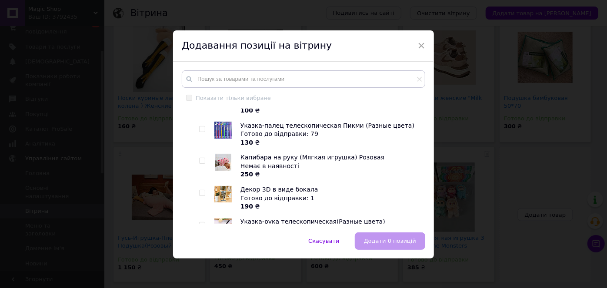
click at [199, 130] on input "checkbox" at bounding box center [202, 129] width 6 height 6
checkbox input "true"
click at [382, 239] on span "Додати 1 позицію" at bounding box center [388, 241] width 53 height 7
click at [363, 239] on link "Защитные горно-спортивные очки" at bounding box center [337, 242] width 52 height 14
